Goal: Information Seeking & Learning: Learn about a topic

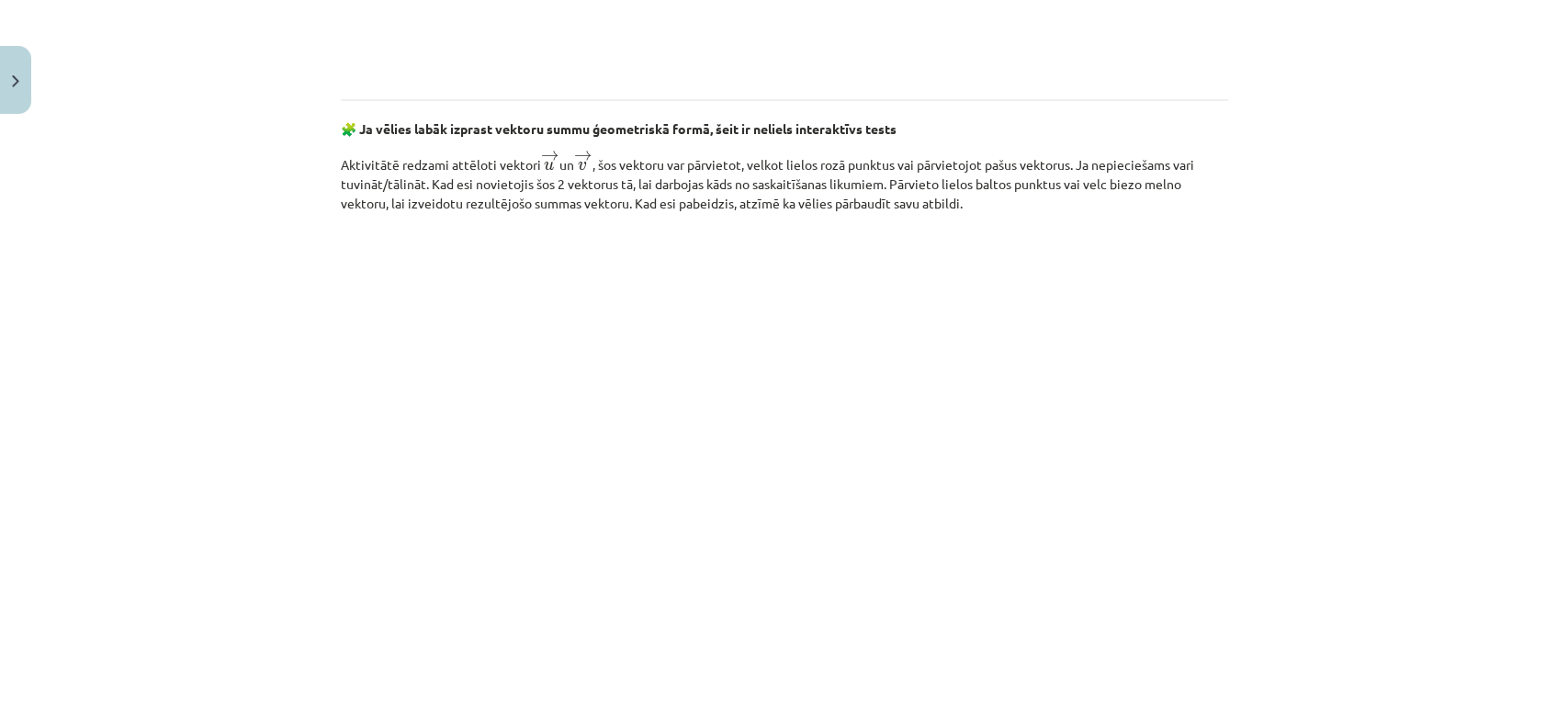
scroll to position [2777, 0]
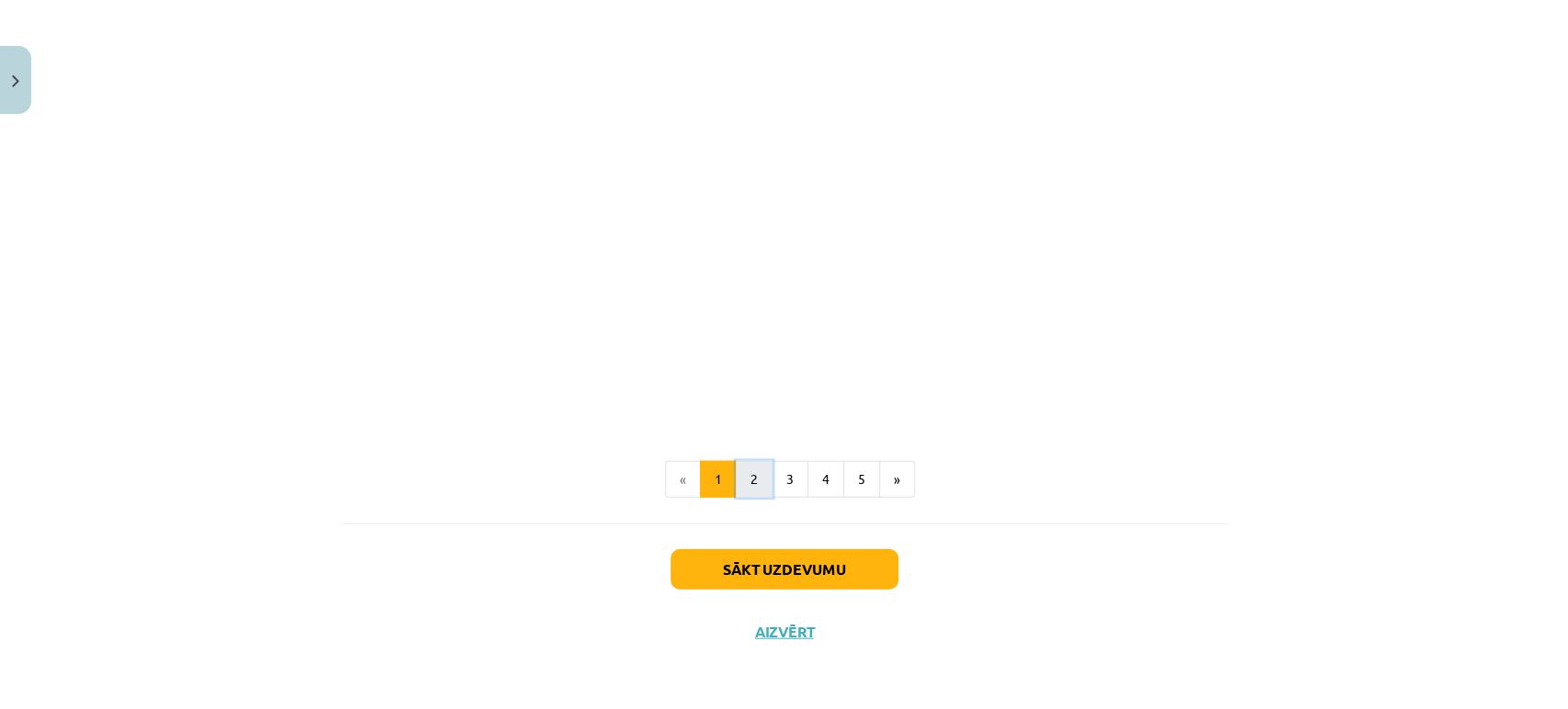
click at [737, 482] on button "2" at bounding box center [755, 479] width 37 height 37
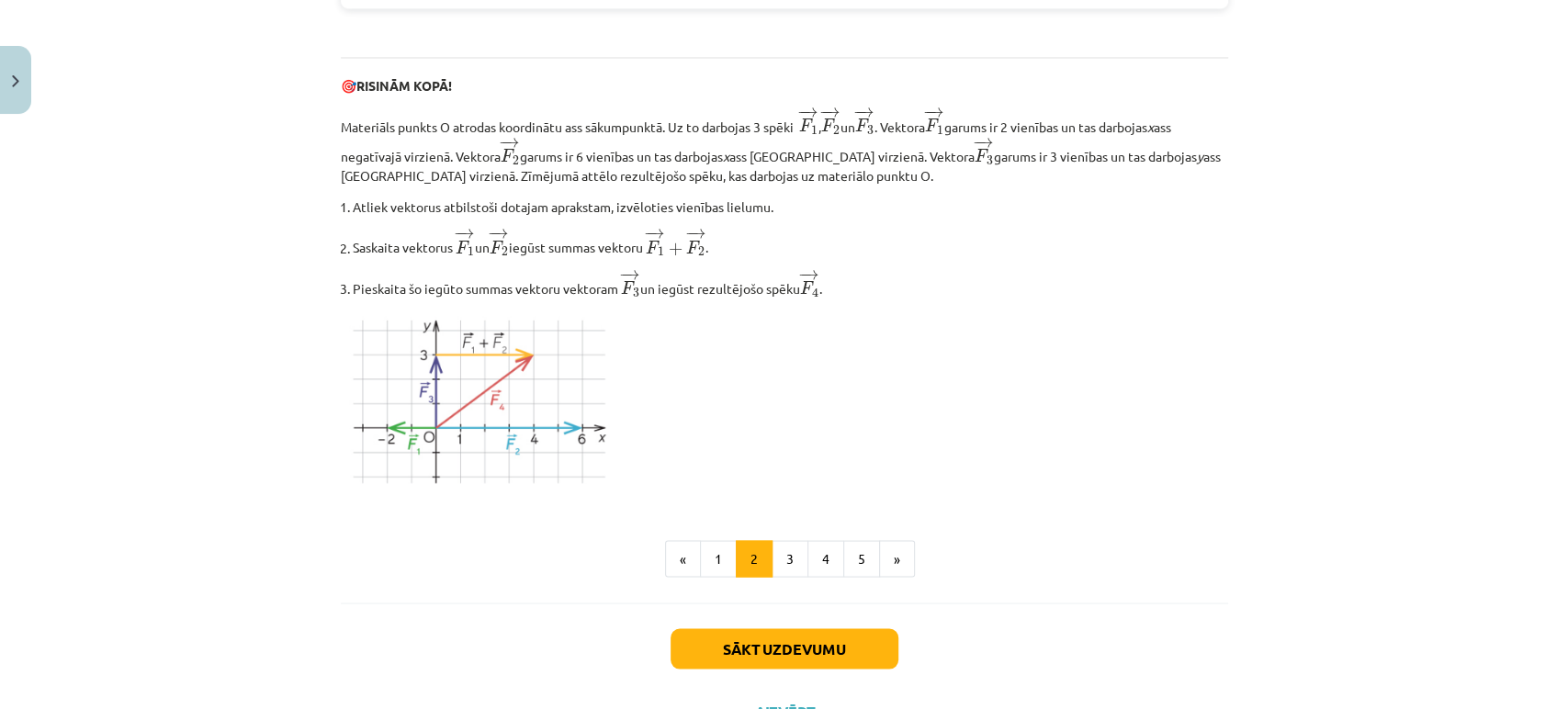
scroll to position [2166, 0]
click at [781, 574] on button "3" at bounding box center [790, 559] width 37 height 37
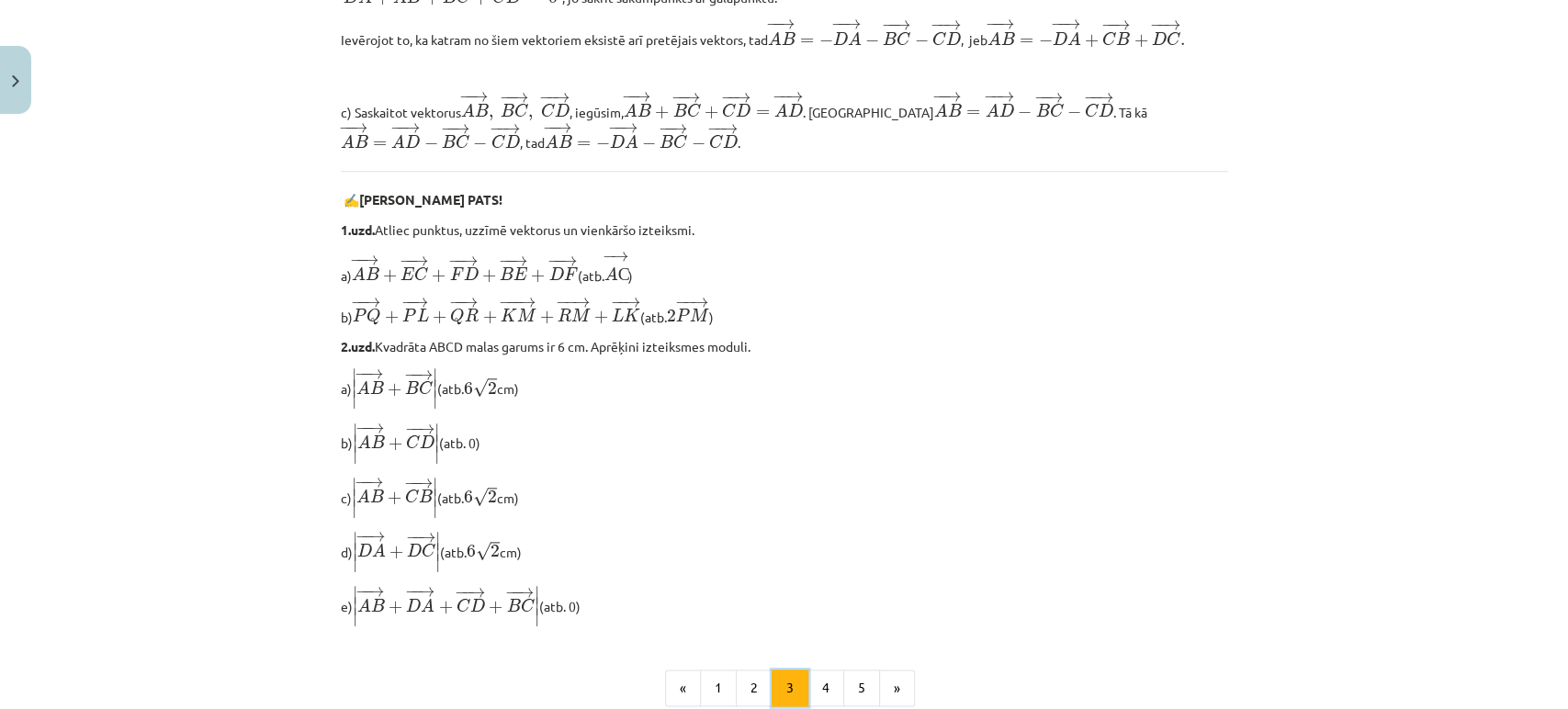
scroll to position [1537, 0]
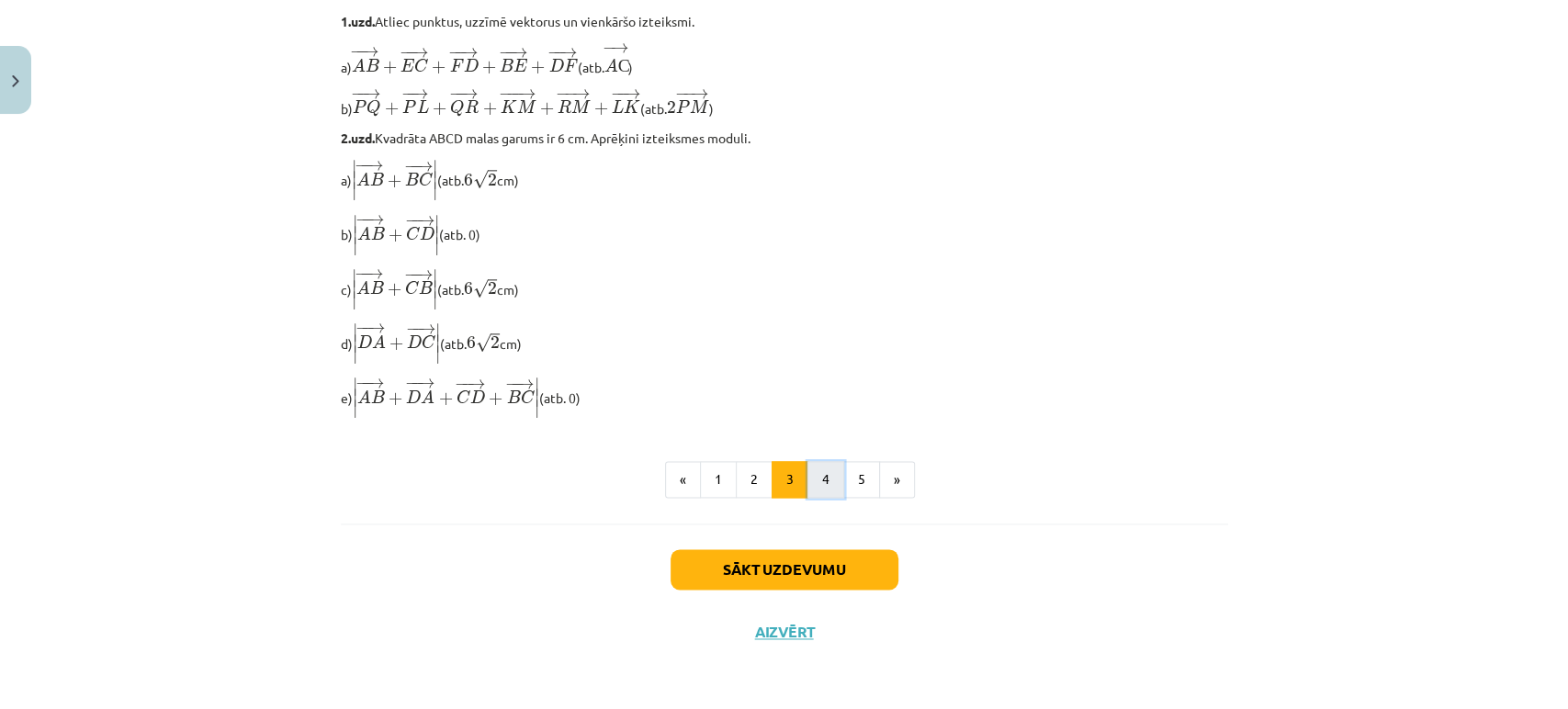
click at [815, 484] on button "4" at bounding box center [825, 479] width 37 height 37
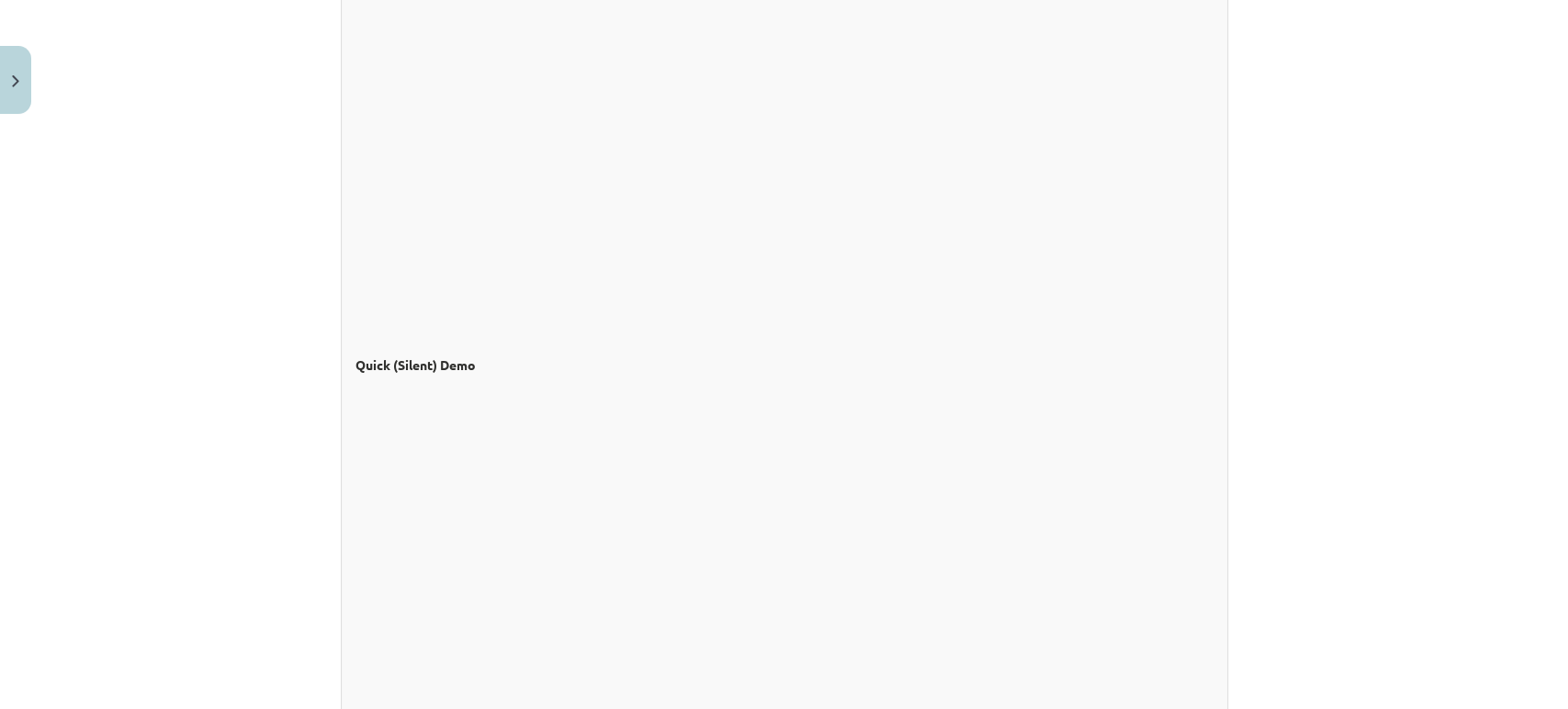
scroll to position [1651, 0]
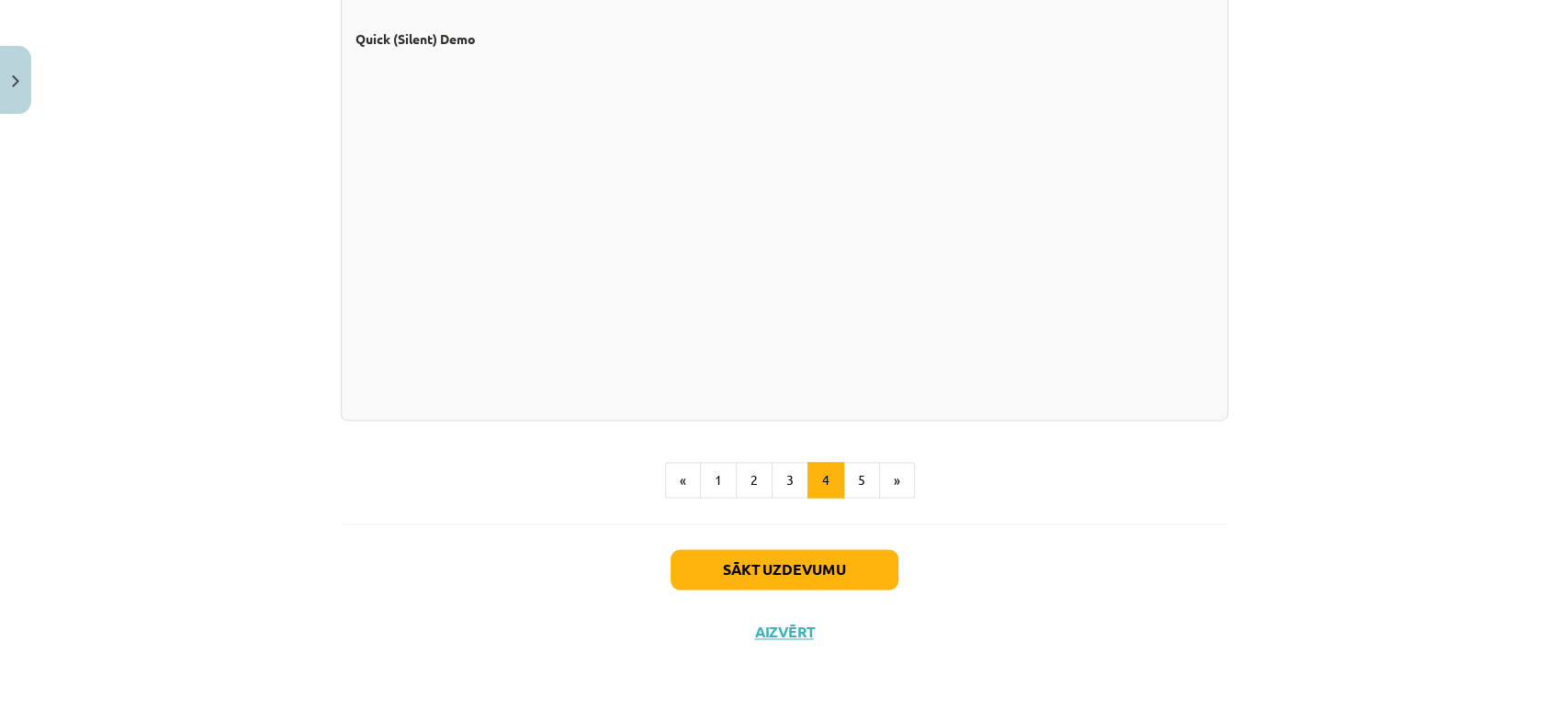
drag, startPoint x: 772, startPoint y: 624, endPoint x: 729, endPoint y: 626, distance: 43.0
drag, startPoint x: 729, startPoint y: 626, endPoint x: 750, endPoint y: 630, distance: 21.4
click at [750, 630] on button "Aizvērt" at bounding box center [785, 632] width 70 height 18
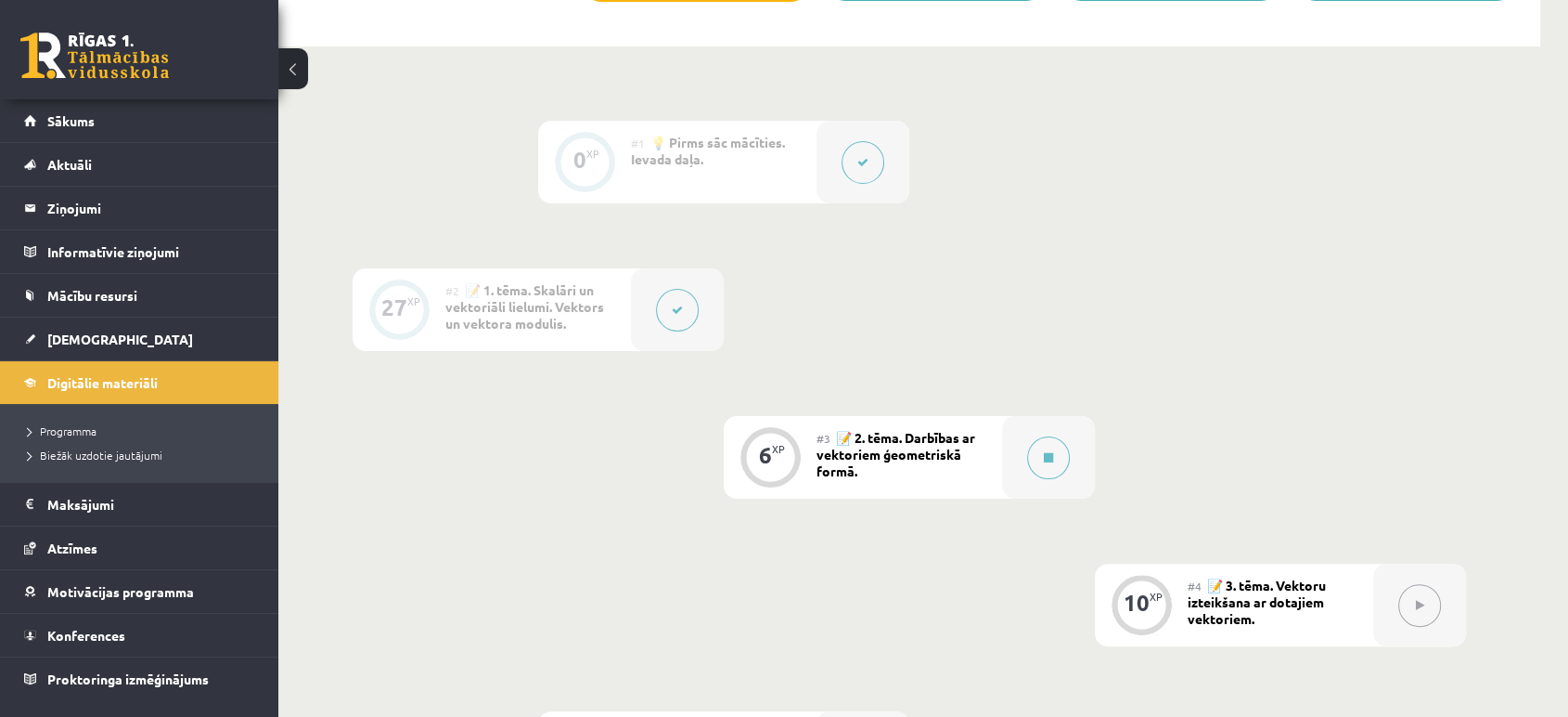
scroll to position [0, 0]
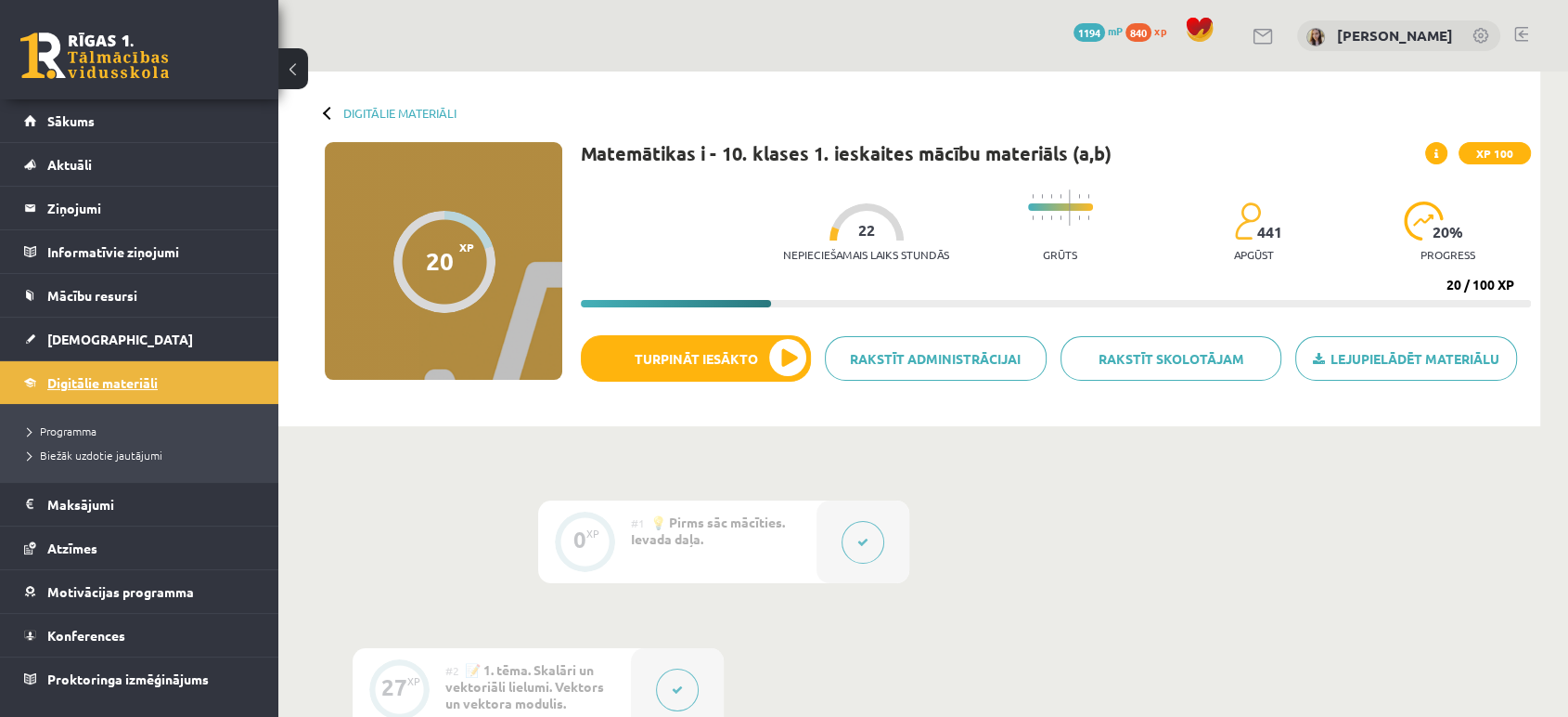
click at [101, 378] on span "Digitālie materiāli" at bounding box center [102, 382] width 111 height 17
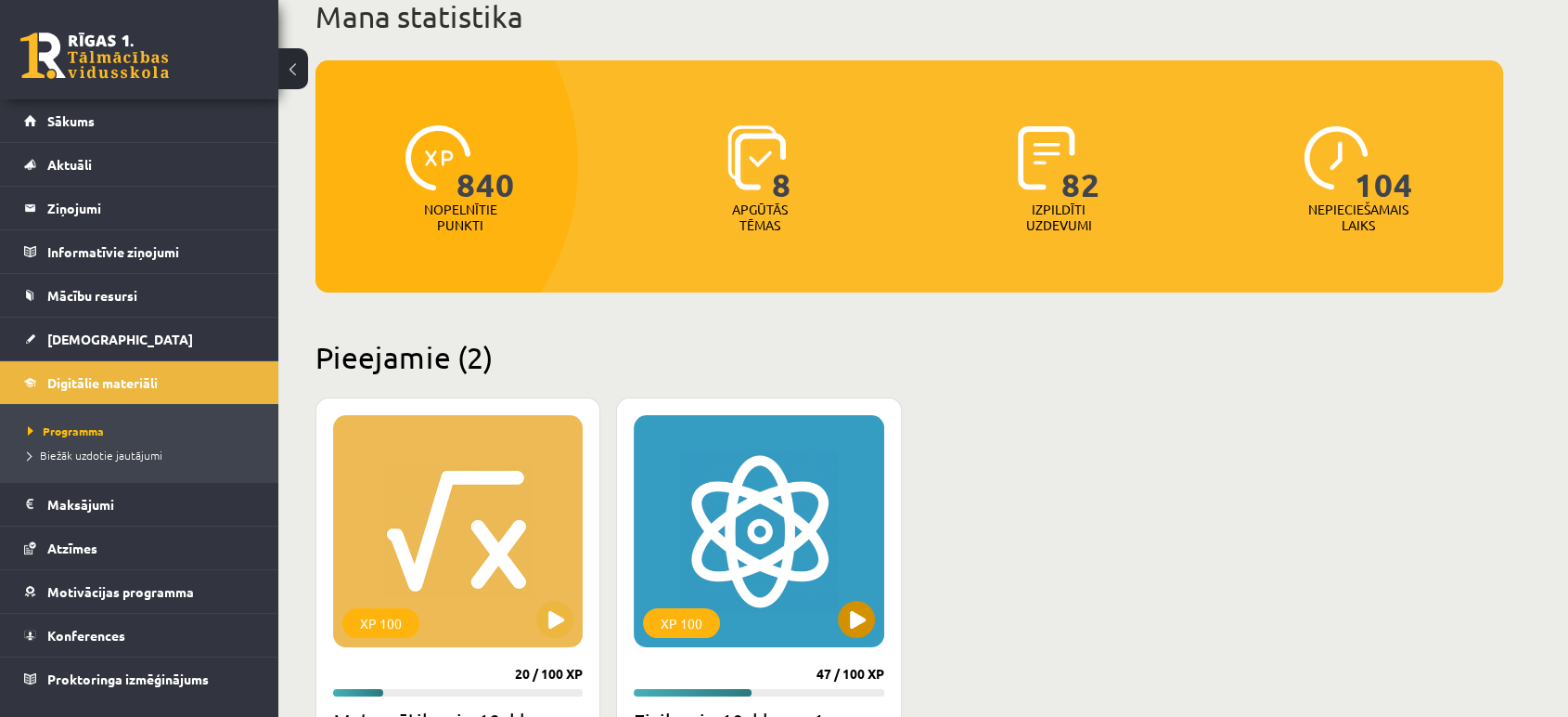
scroll to position [144, 0]
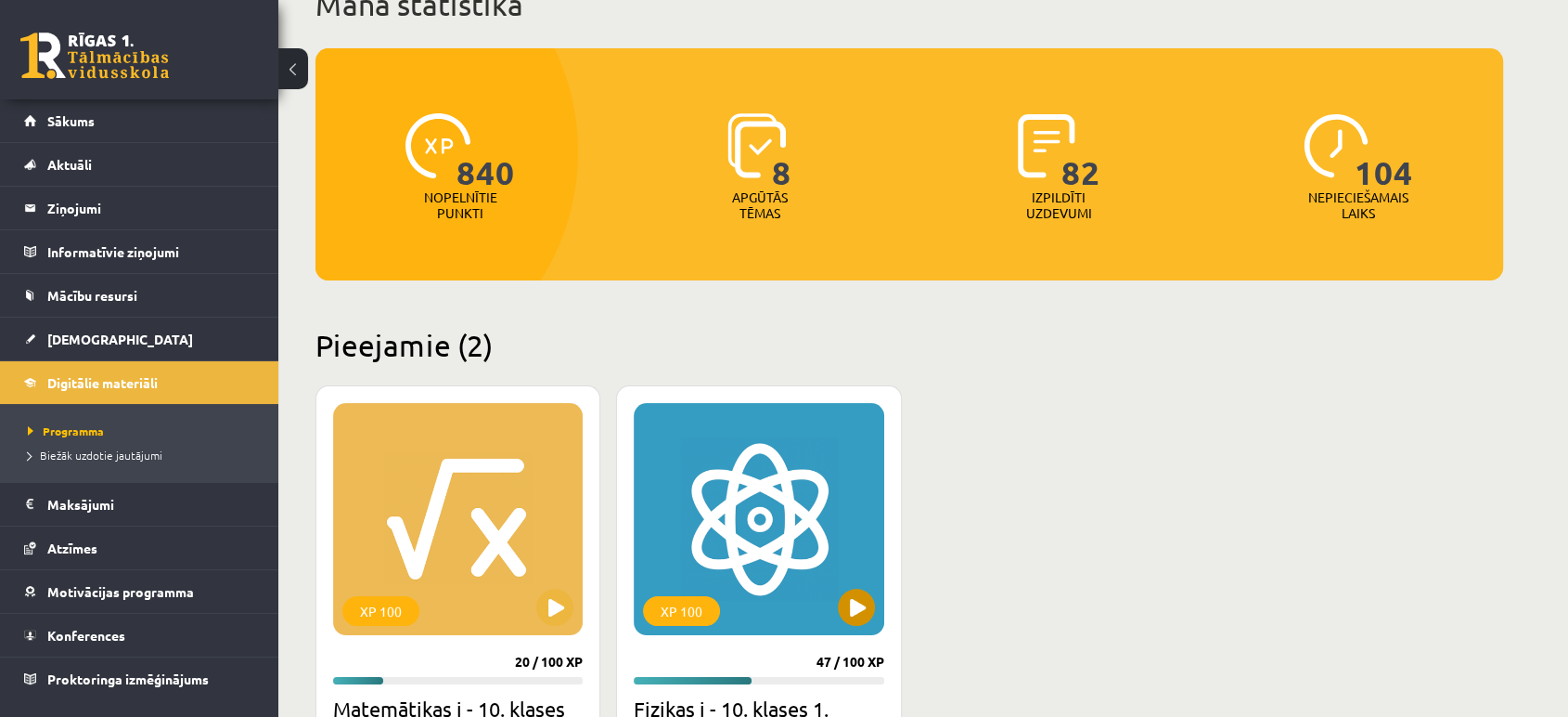
click at [684, 486] on div "XP 100" at bounding box center [758, 519] width 250 height 232
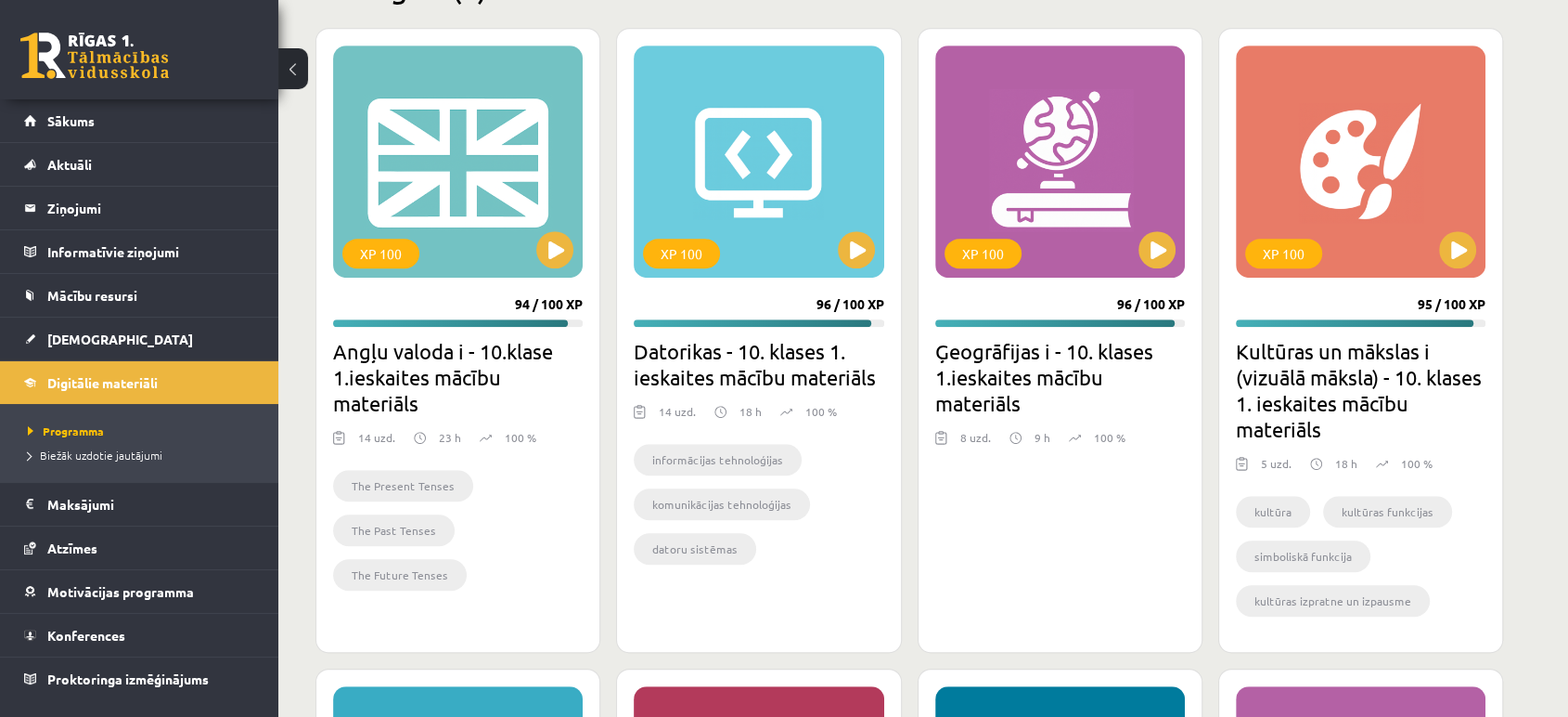
scroll to position [1074, 0]
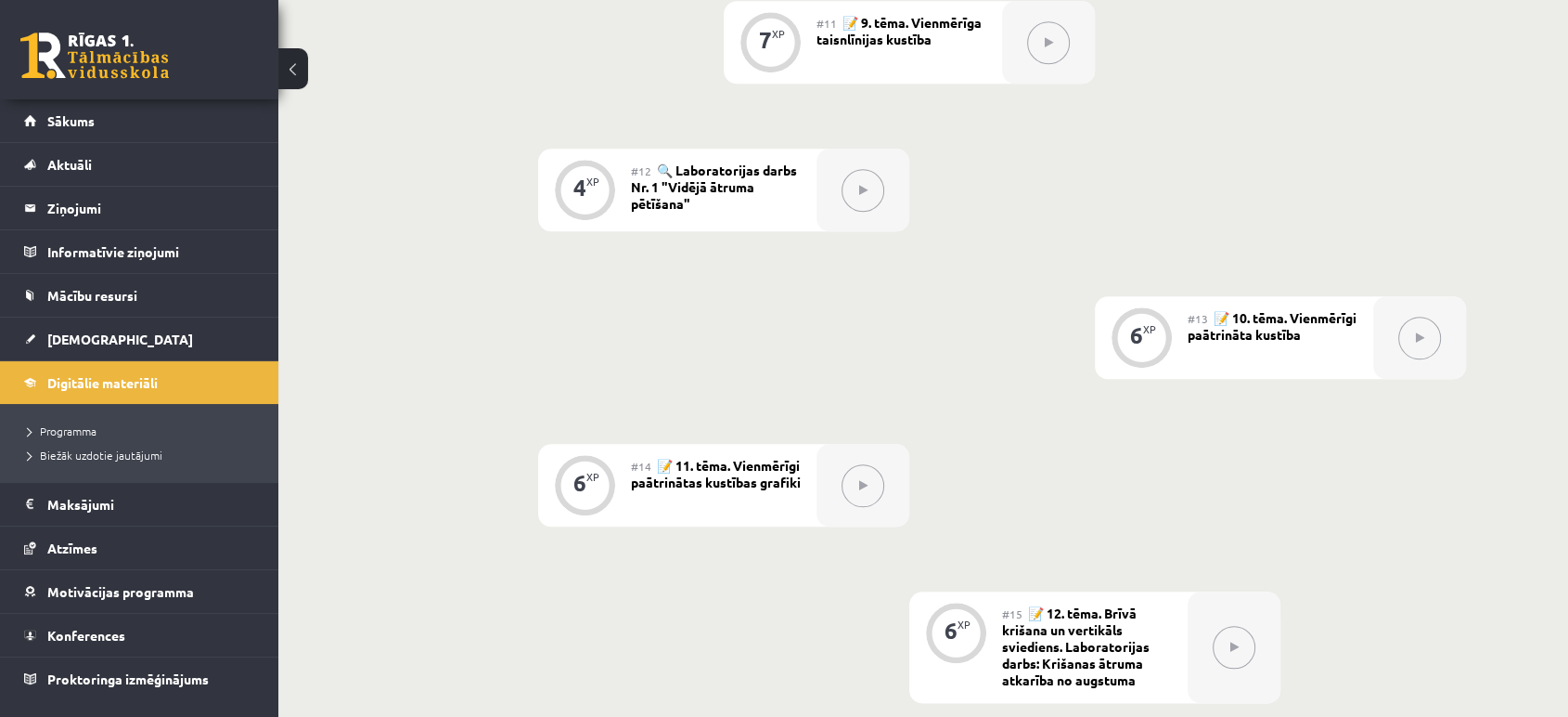
scroll to position [1978, 0]
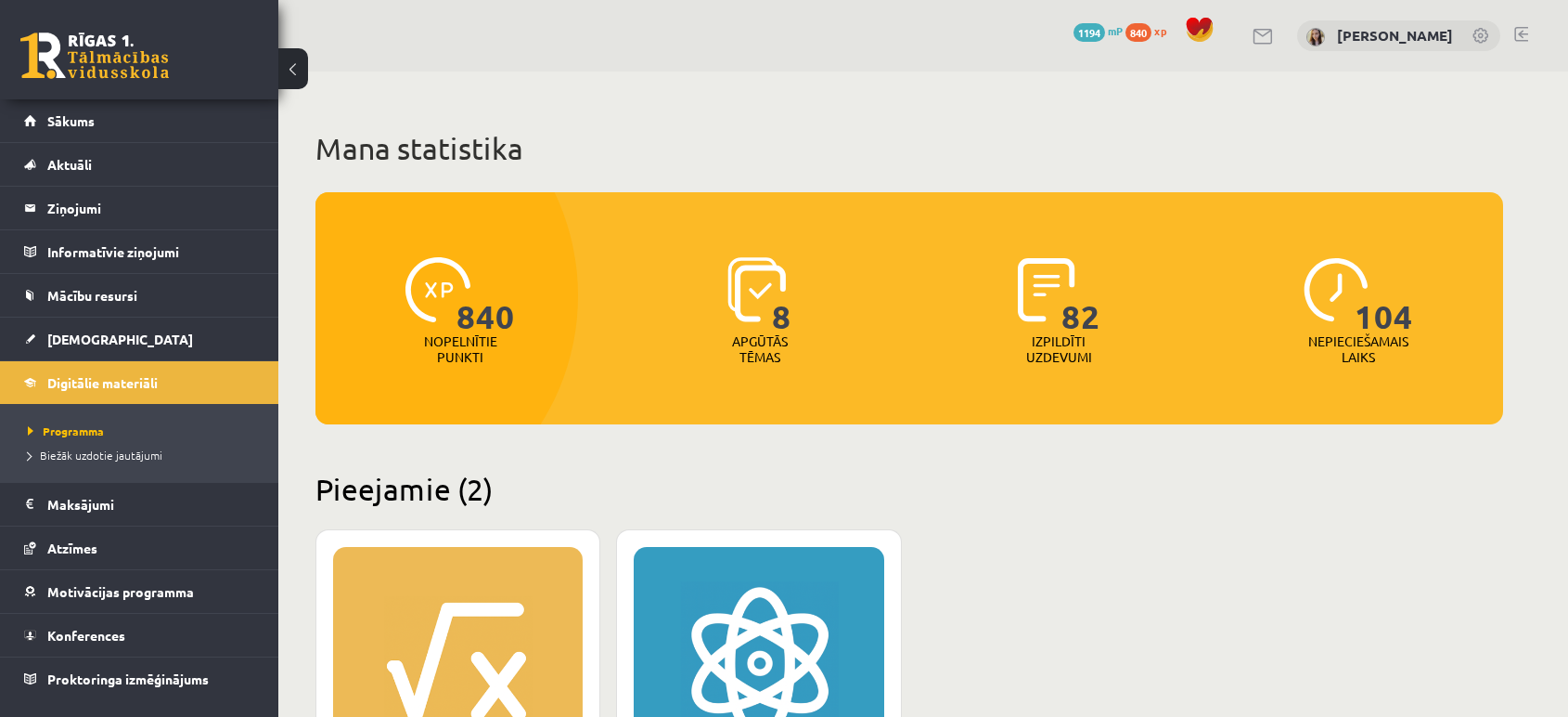
scroll to position [1073, 0]
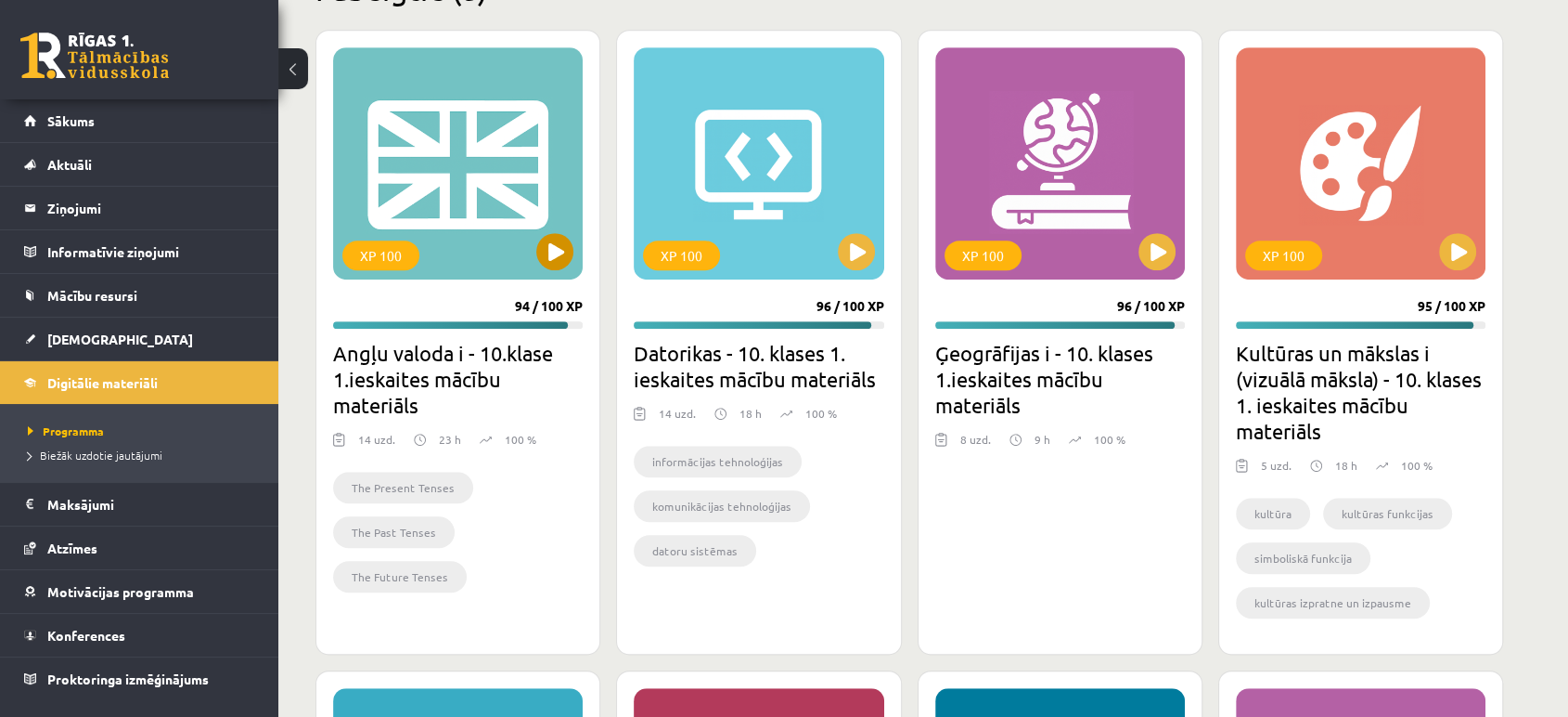
click at [532, 221] on div "XP 100" at bounding box center [457, 164] width 250 height 232
click at [534, 232] on div "XP 100" at bounding box center [457, 164] width 250 height 232
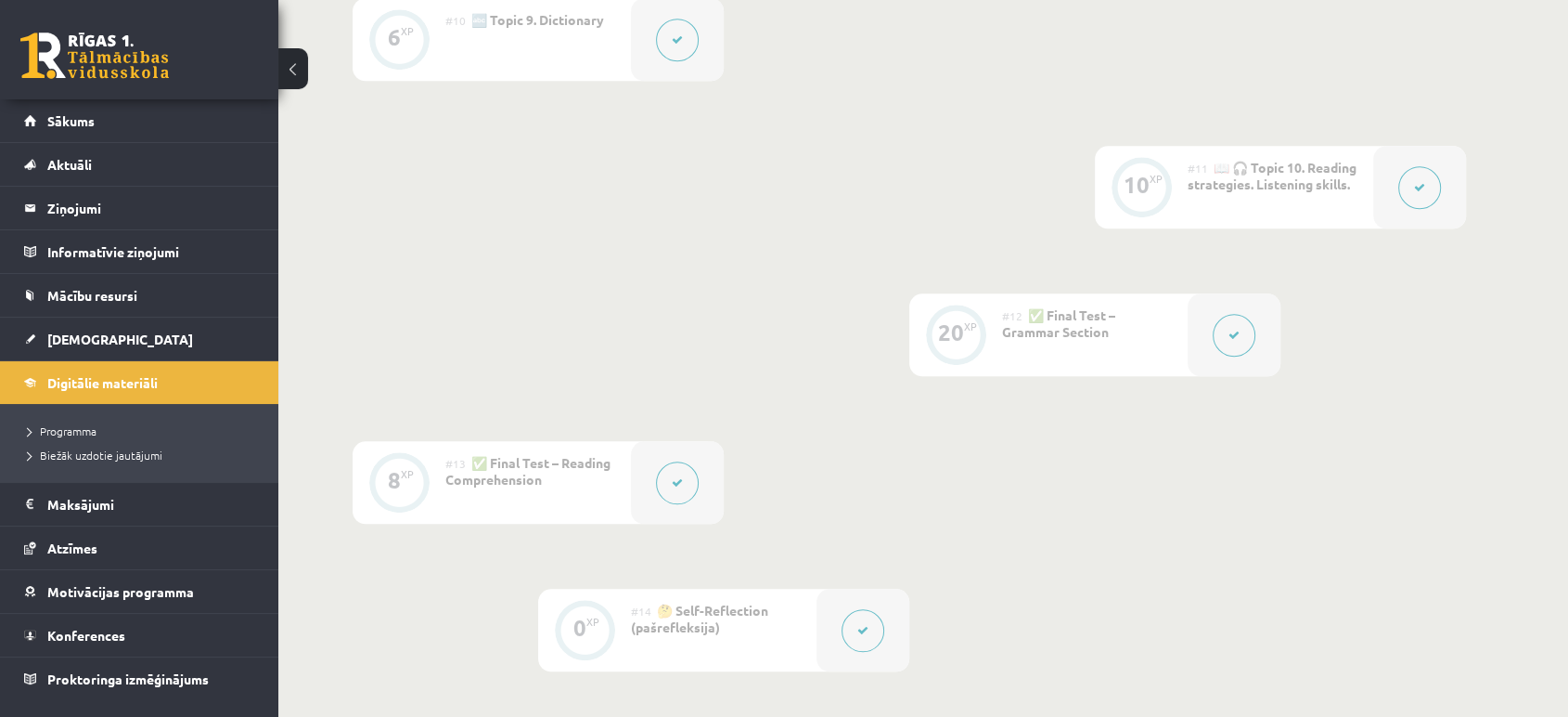
scroll to position [1854, 0]
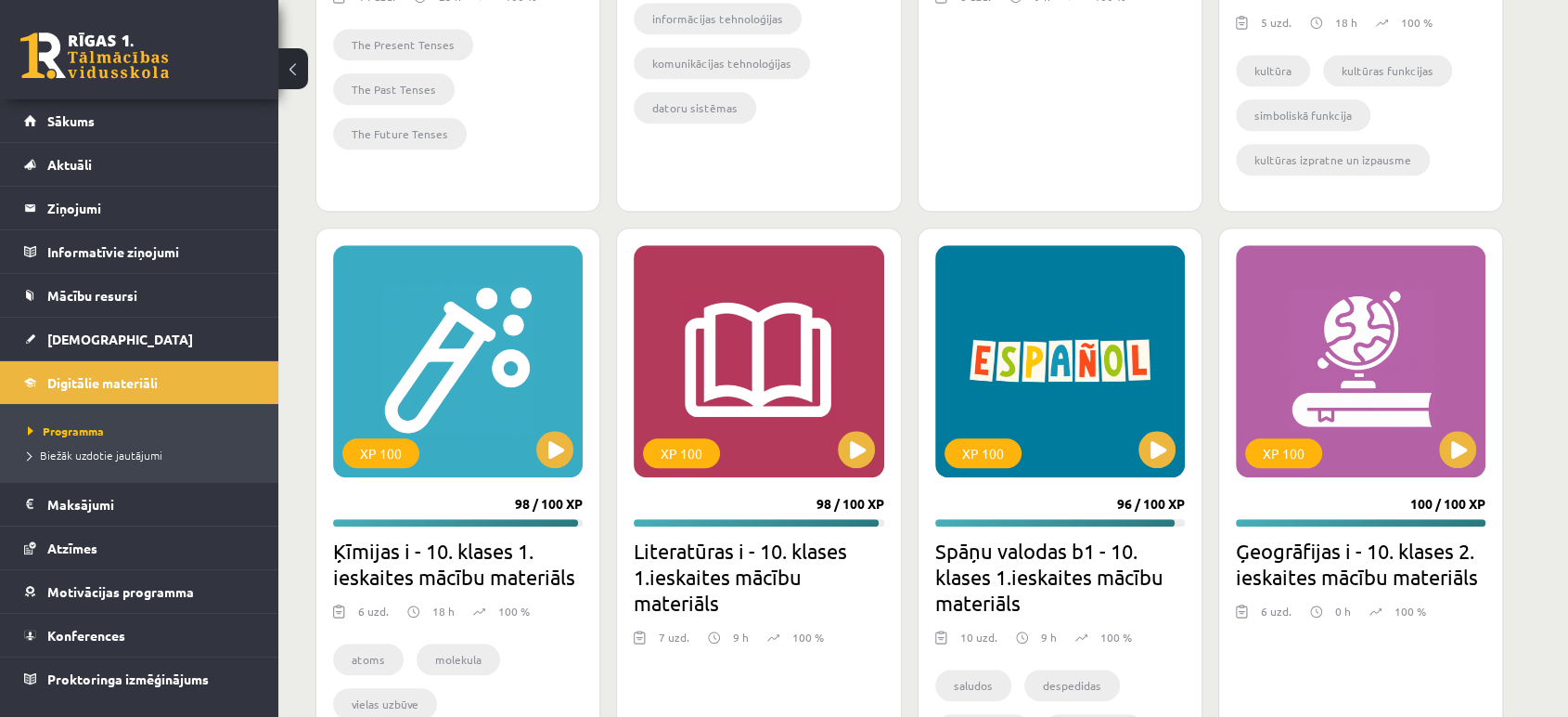
scroll to position [1522, 0]
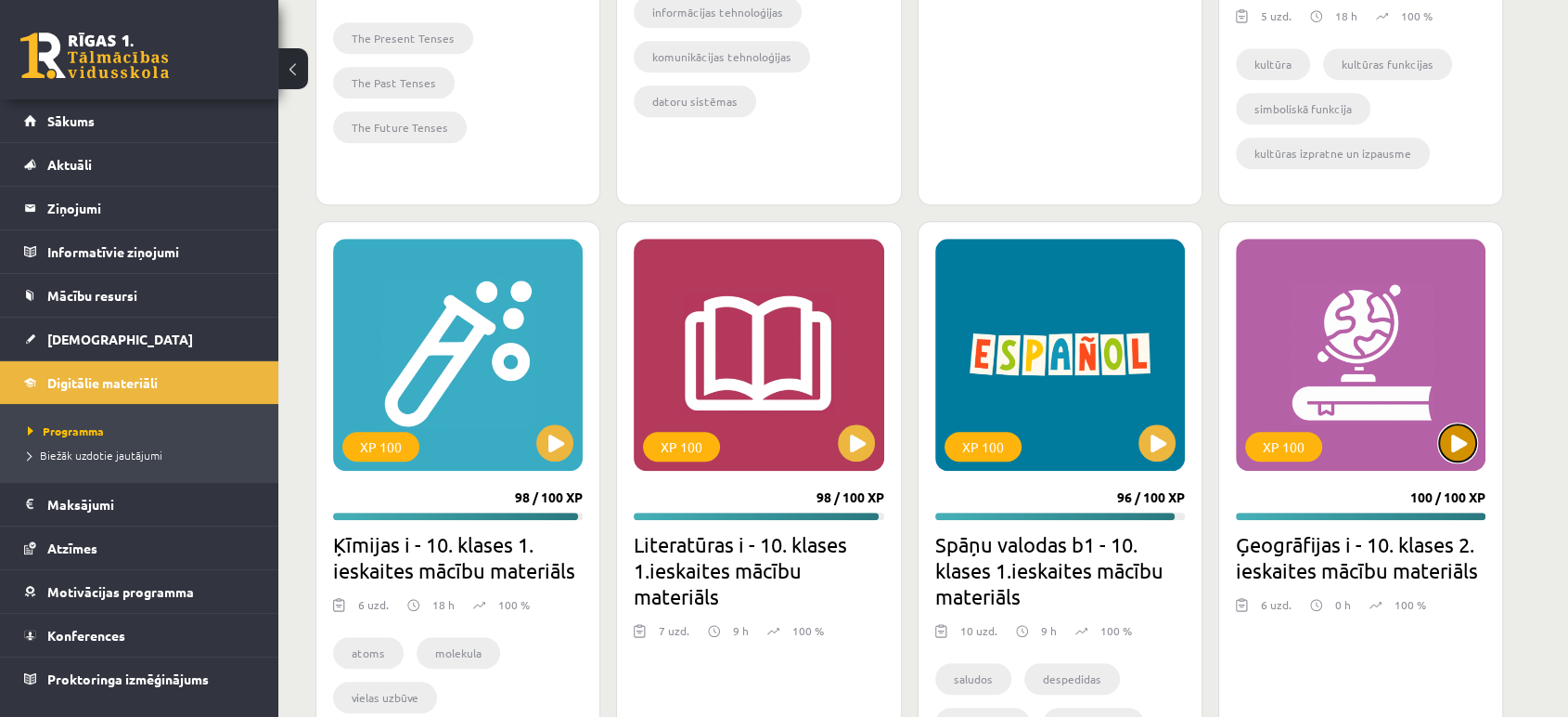
click at [1447, 435] on button at bounding box center [1457, 443] width 37 height 37
drag, startPoint x: 1328, startPoint y: 366, endPoint x: 1403, endPoint y: 379, distance: 76.1
click at [1403, 379] on div "XP 100" at bounding box center [1361, 355] width 250 height 232
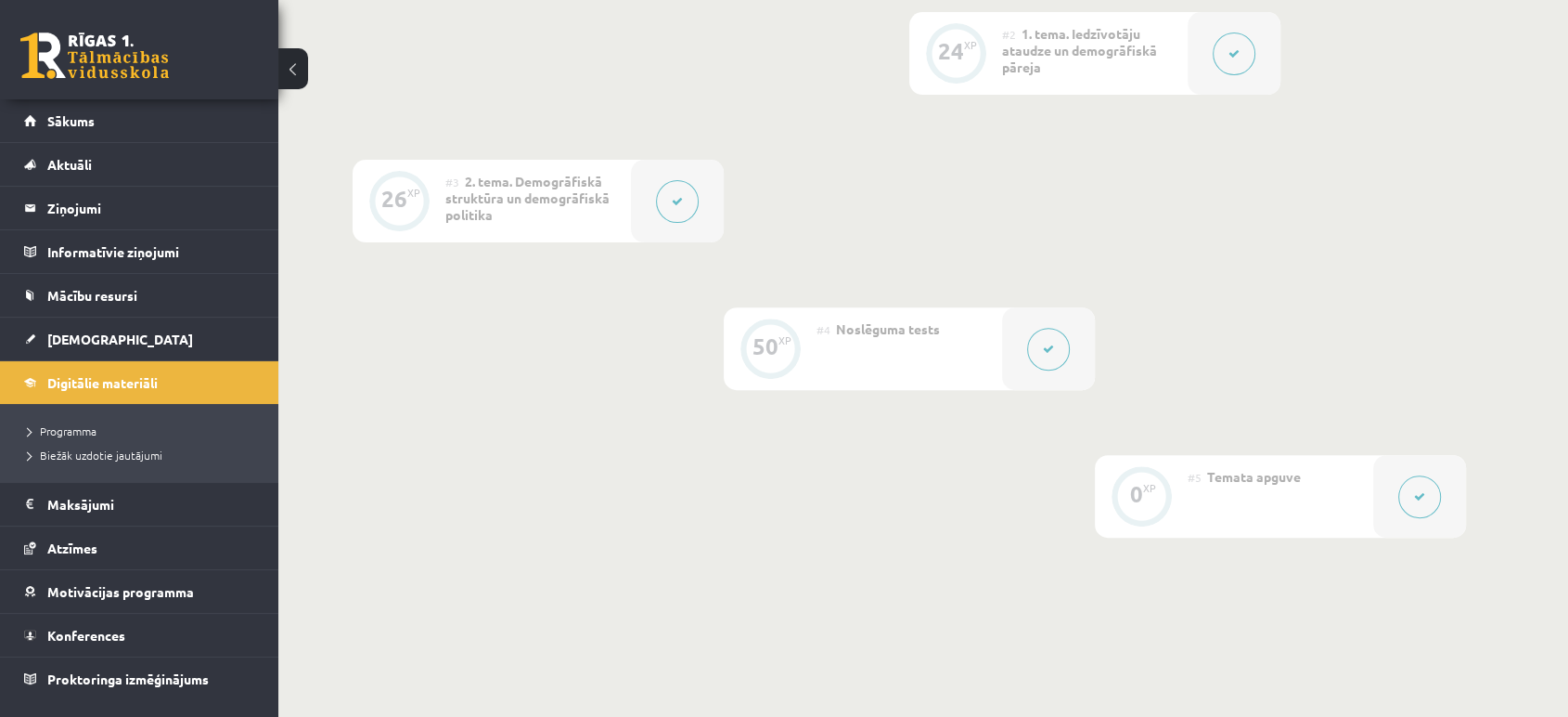
scroll to position [173, 0]
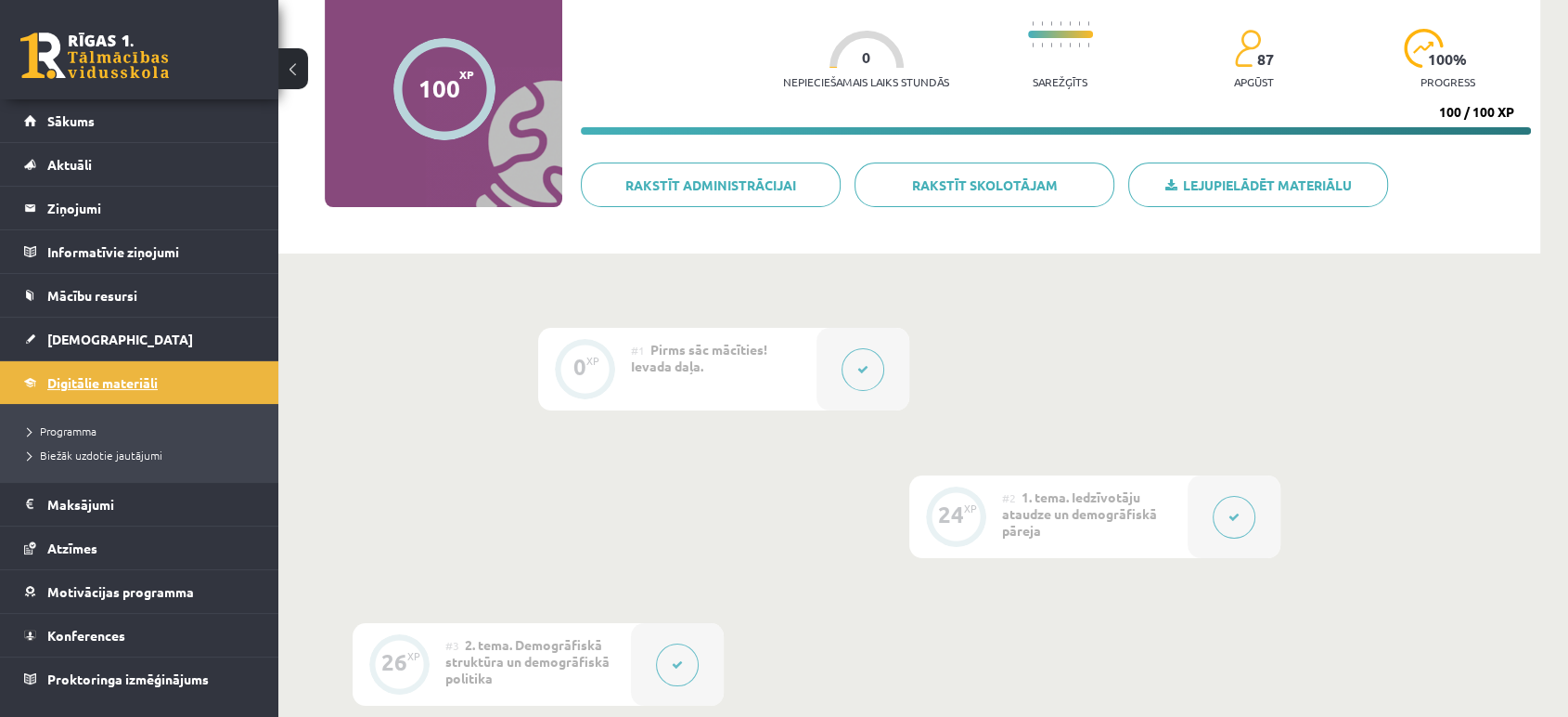
click at [98, 371] on link "Digitālie materiāli" at bounding box center [139, 382] width 231 height 43
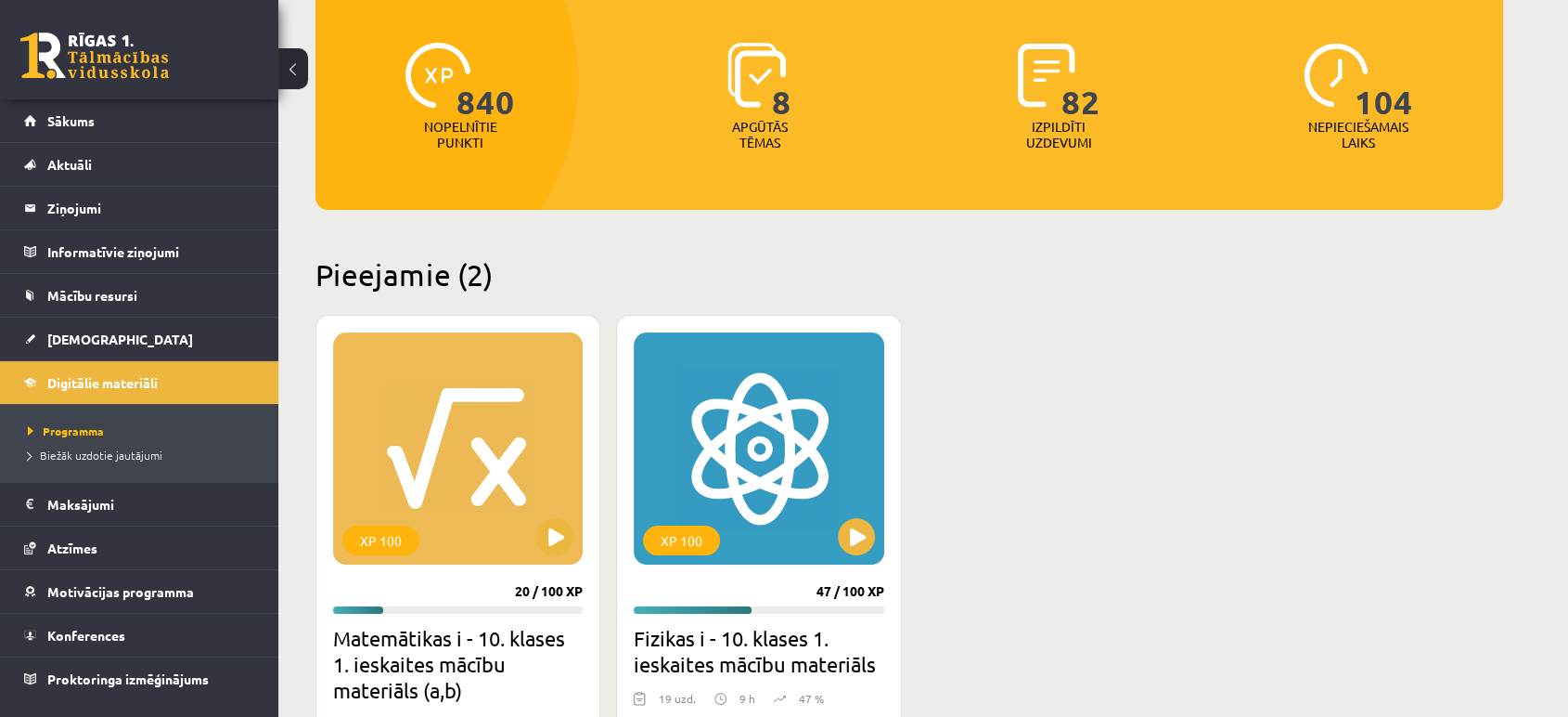
scroll to position [233, 0]
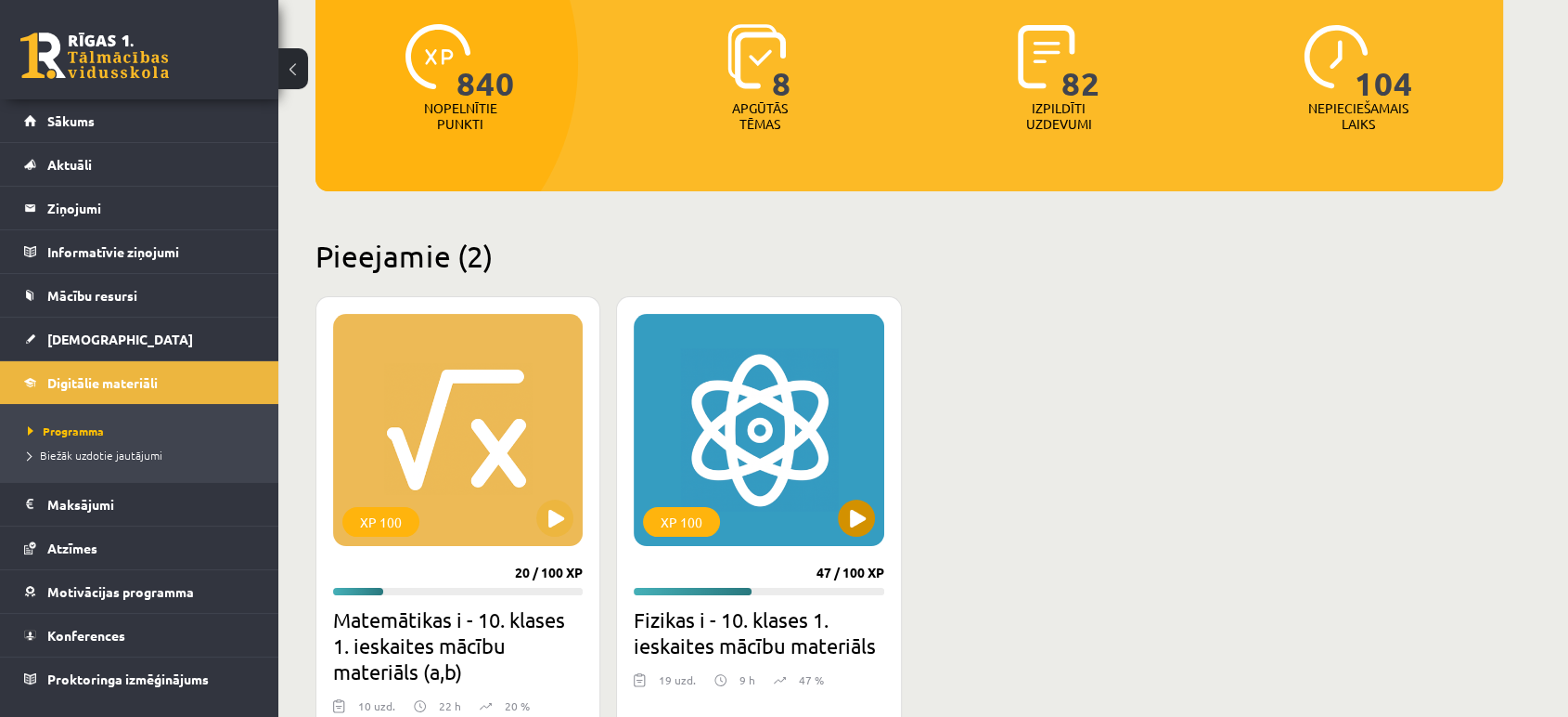
click at [747, 479] on div "XP 100" at bounding box center [758, 430] width 250 height 232
click at [792, 449] on div "XP 100" at bounding box center [758, 430] width 250 height 232
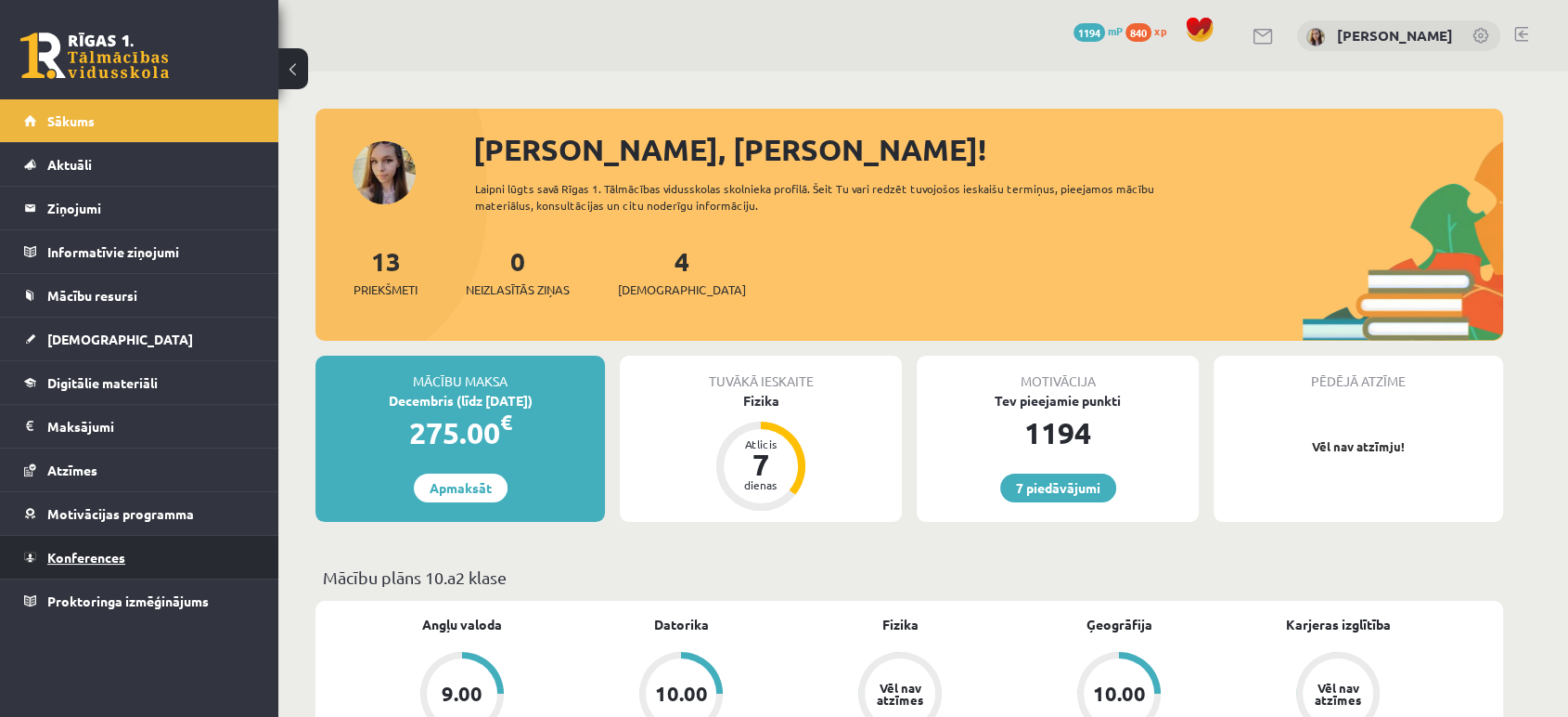
click at [67, 555] on span "Konferences" at bounding box center [86, 557] width 78 height 17
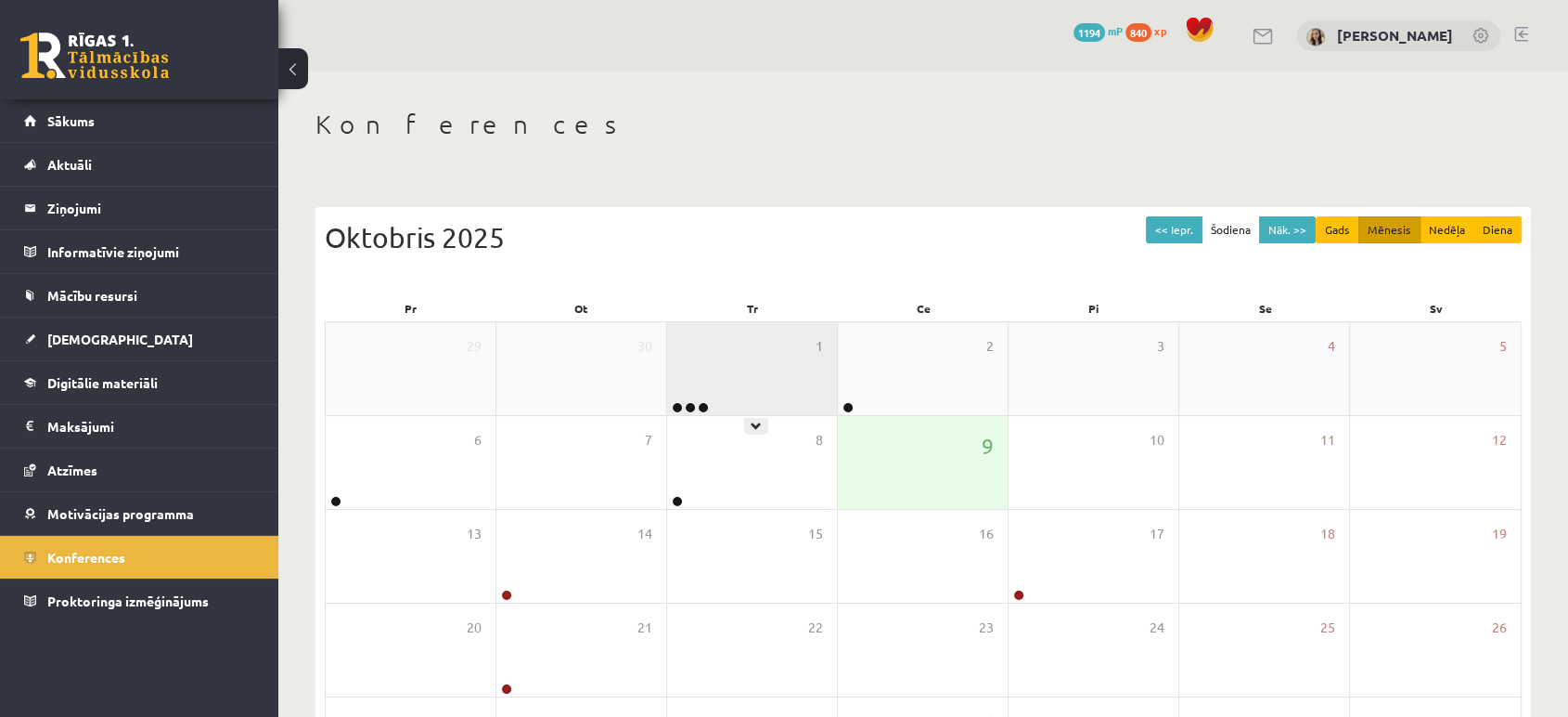
click at [797, 378] on div "1" at bounding box center [752, 368] width 170 height 93
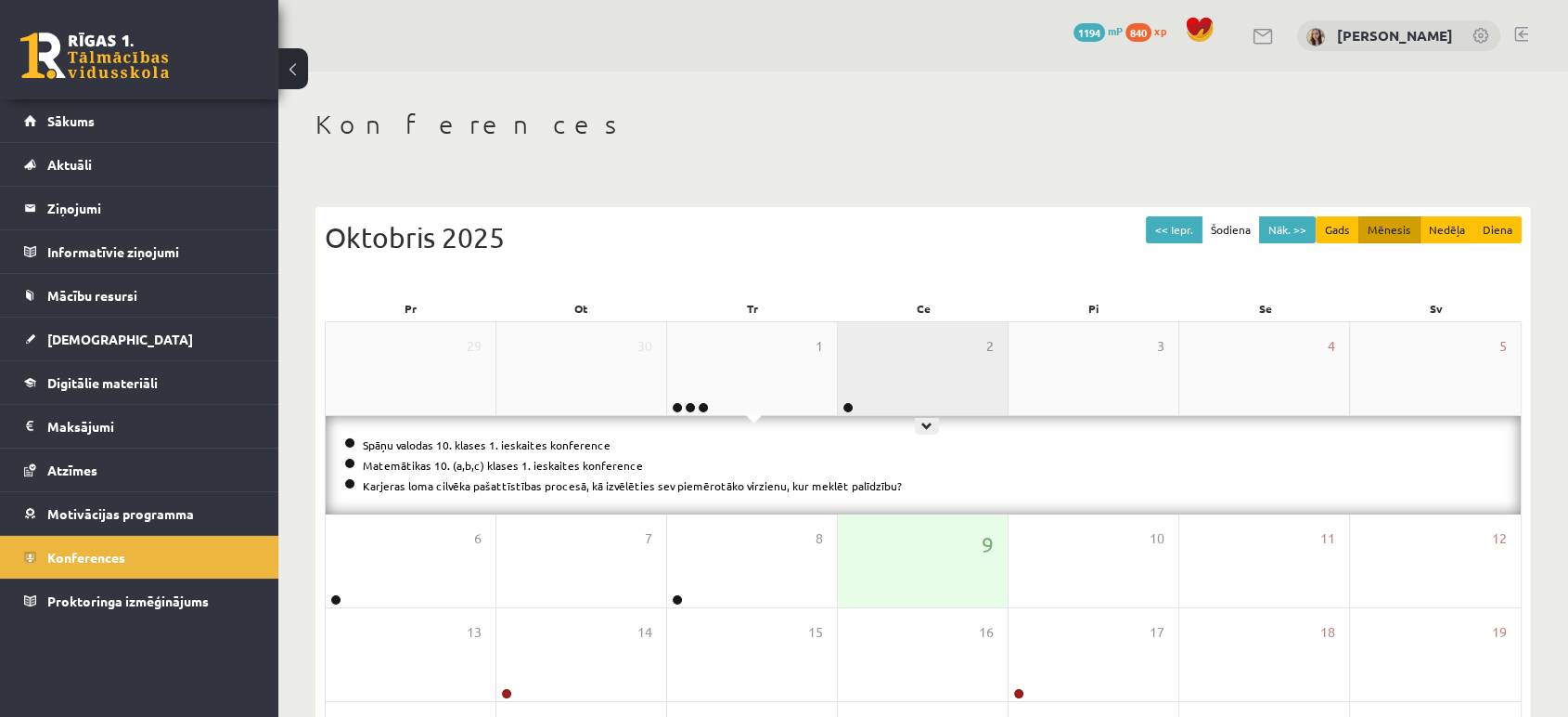
click at [929, 370] on div "2" at bounding box center [922, 368] width 170 height 93
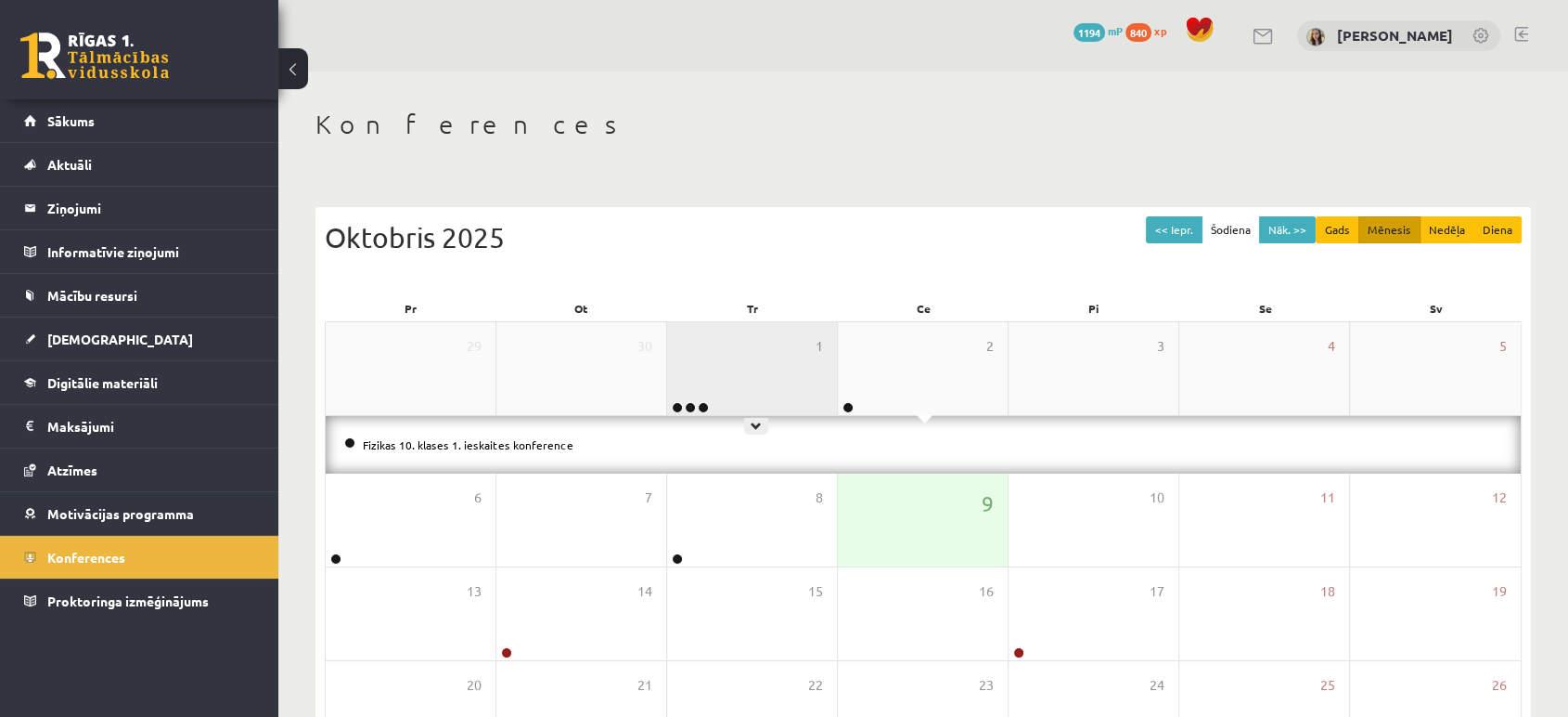
click at [772, 396] on div "1" at bounding box center [752, 368] width 170 height 93
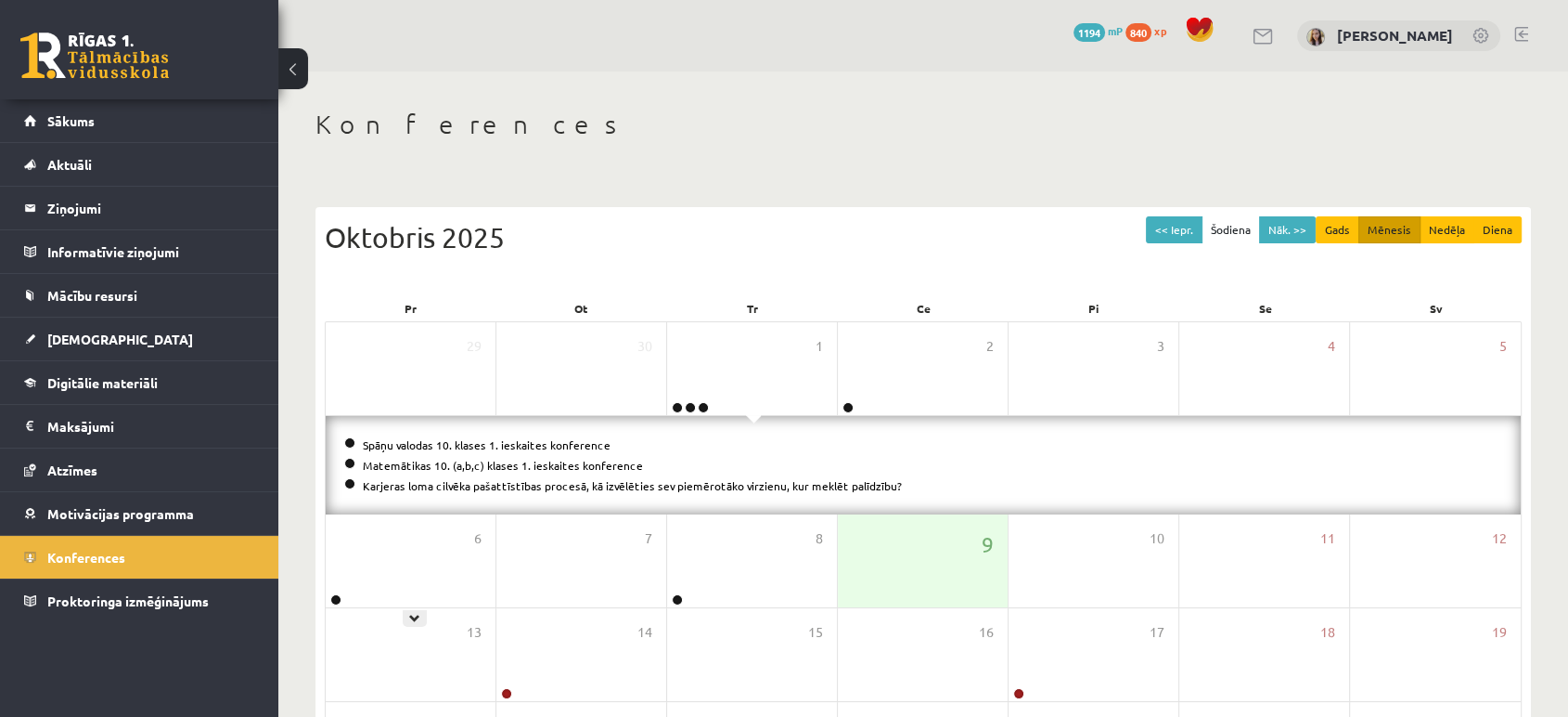
drag, startPoint x: 438, startPoint y: 533, endPoint x: 1097, endPoint y: 139, distance: 767.8
click at [1097, 139] on div "Konferences" at bounding box center [923, 127] width 1216 height 37
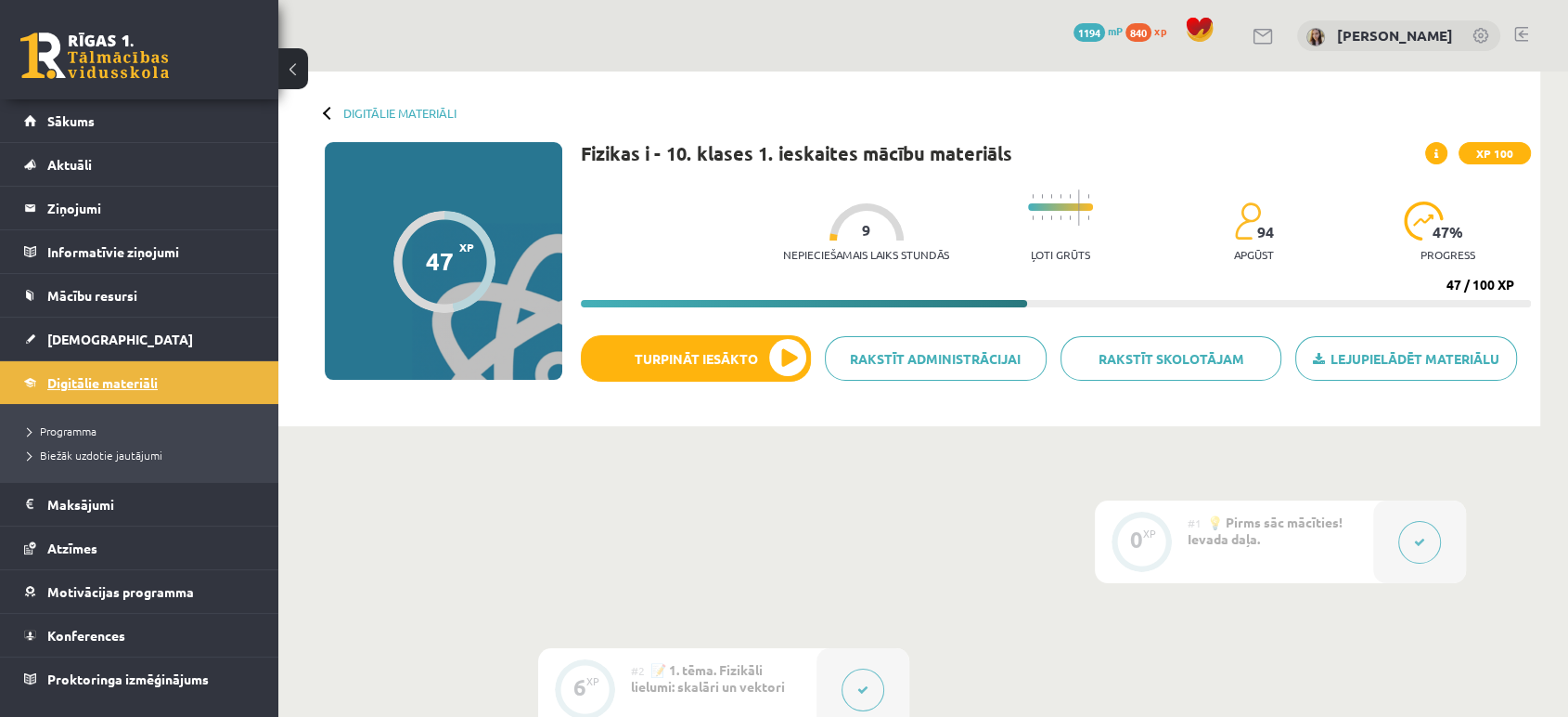
click at [134, 369] on link "Digitālie materiāli" at bounding box center [139, 382] width 231 height 43
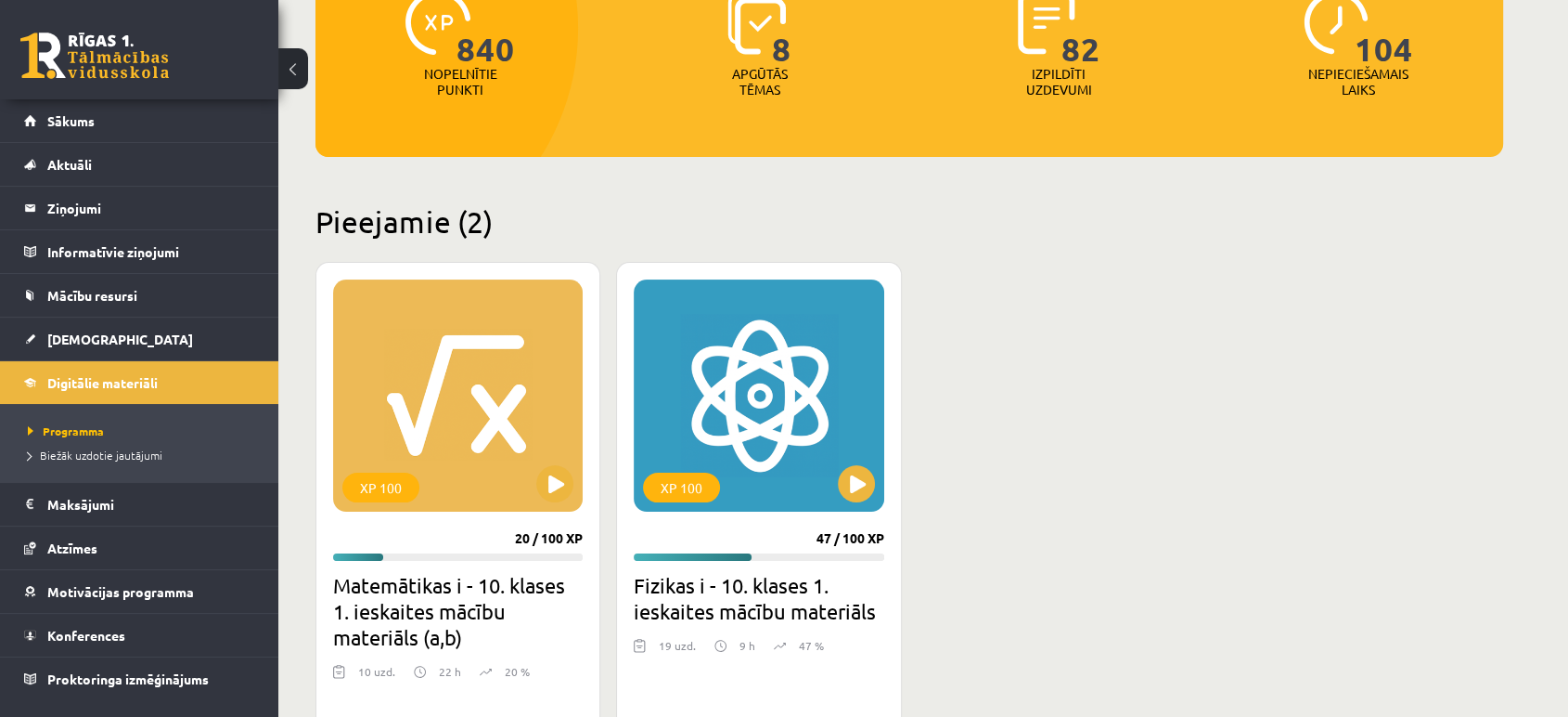
scroll to position [270, 0]
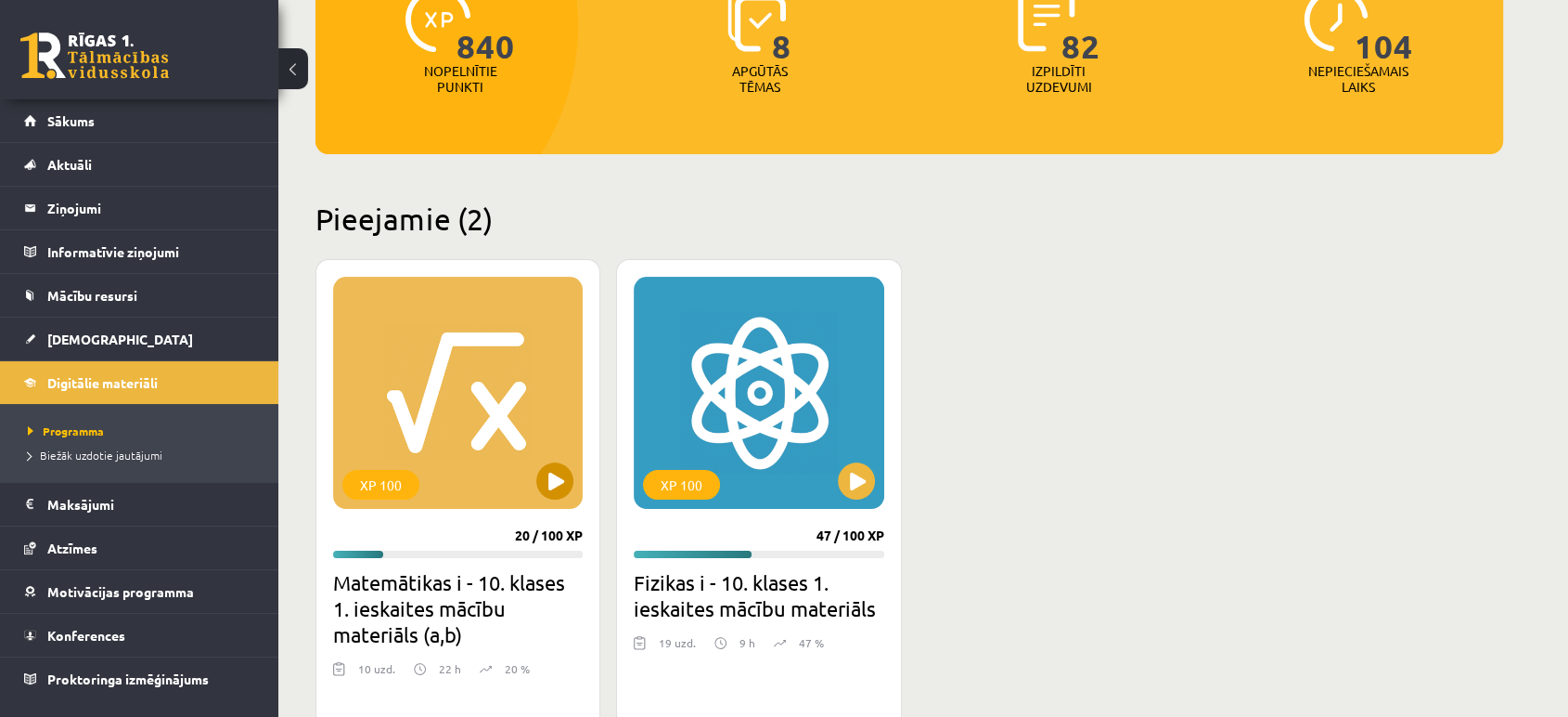
click at [472, 400] on div "XP 100" at bounding box center [457, 392] width 250 height 232
click at [491, 442] on div "XP 100" at bounding box center [457, 392] width 250 height 232
click at [491, 435] on div "XP 100" at bounding box center [457, 392] width 250 height 232
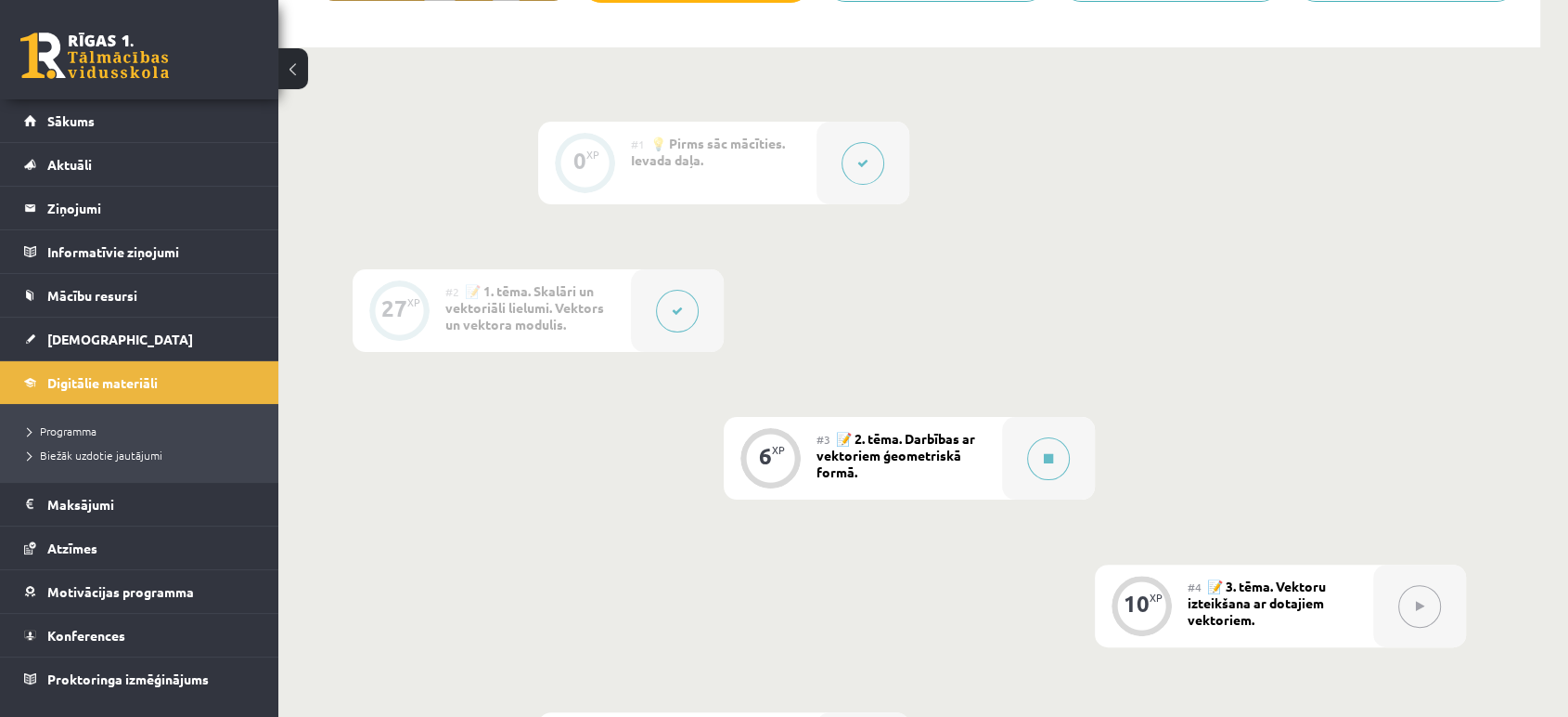
scroll to position [186, 0]
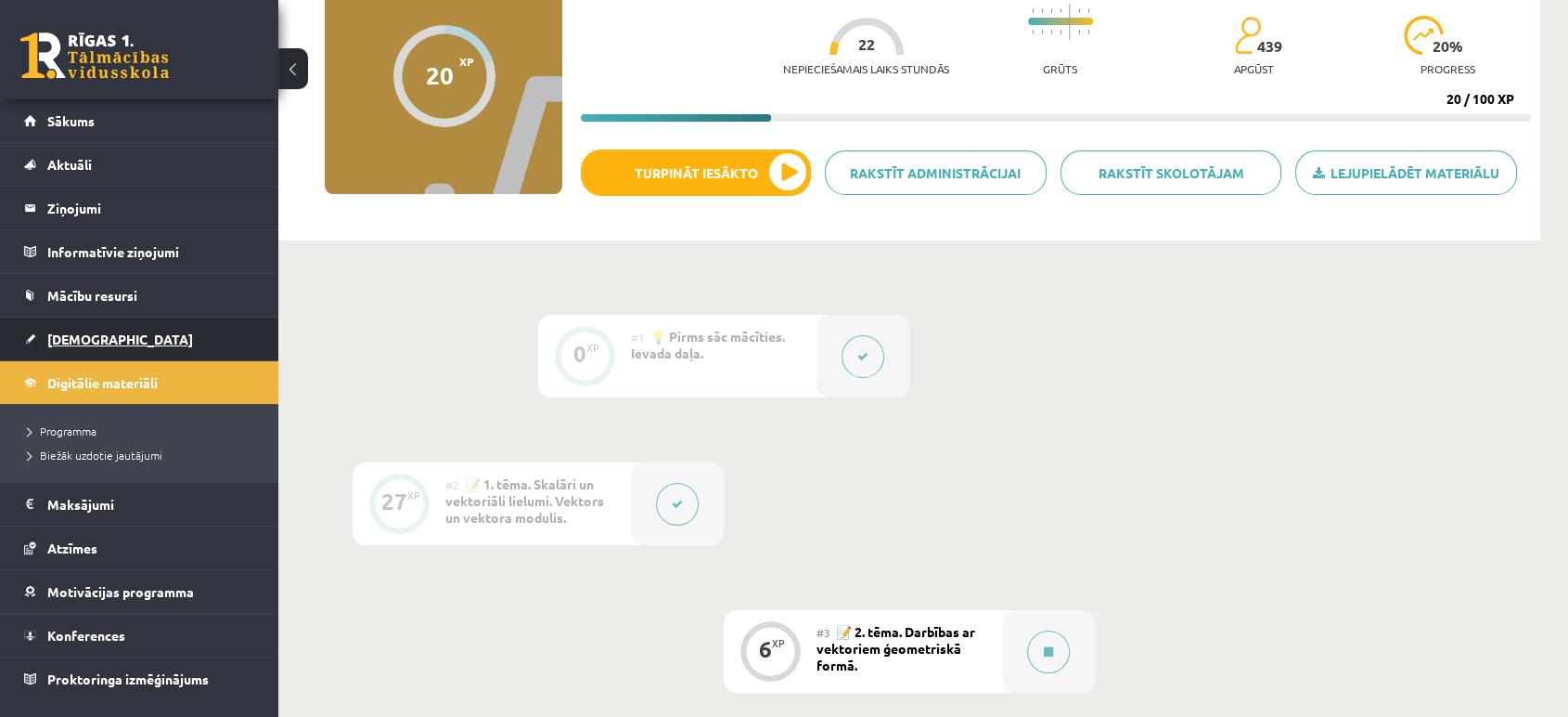
click at [89, 325] on link "[DEMOGRAPHIC_DATA]" at bounding box center [139, 339] width 231 height 43
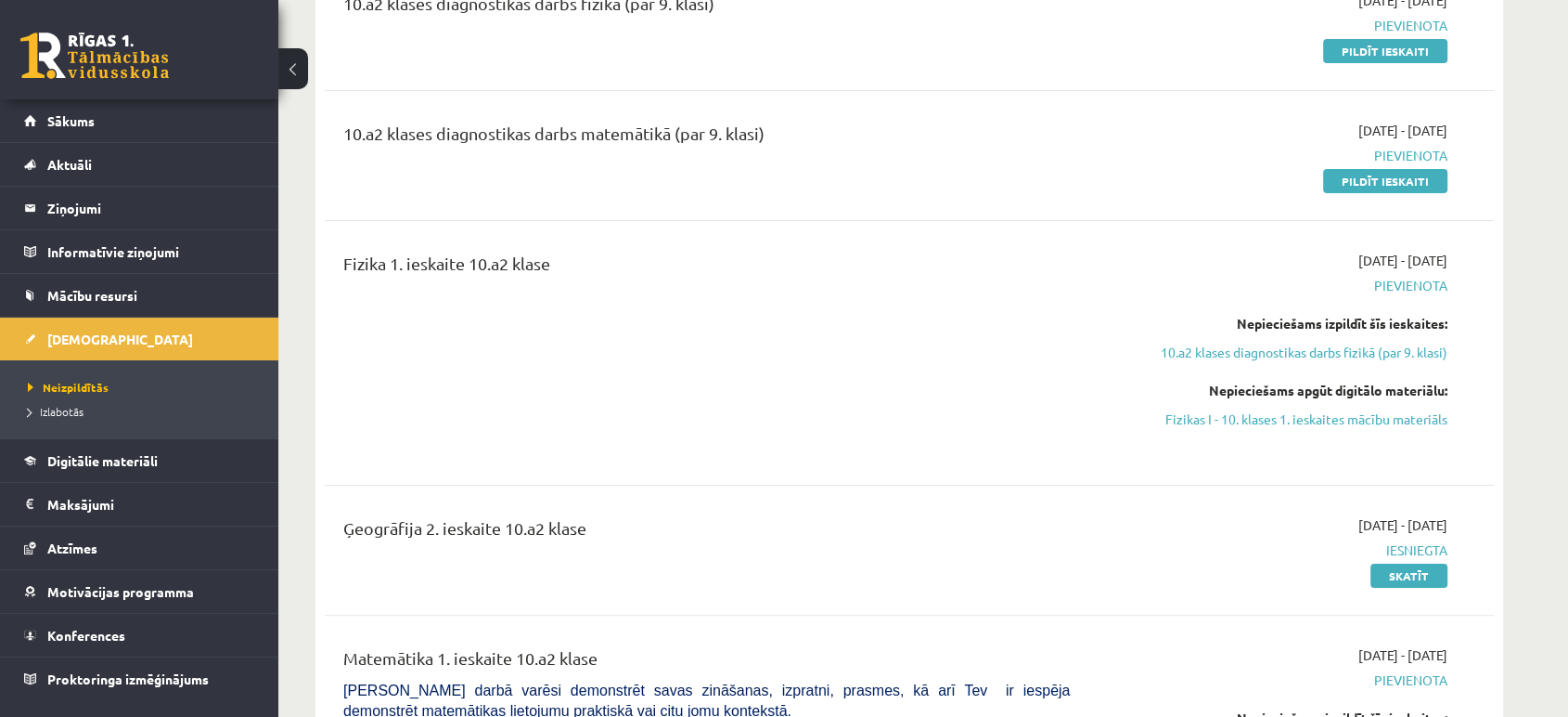
scroll to position [274, 0]
click at [1438, 286] on span "Pievienota" at bounding box center [1272, 285] width 349 height 20
click at [1408, 285] on span "Pievienota" at bounding box center [1272, 285] width 349 height 20
click at [1445, 287] on span "Pievienota" at bounding box center [1272, 285] width 349 height 20
click at [1397, 298] on div "2025-10-01 - 2025-10-15 Pievienota Nepieciešams izpildīt šīs ieskaites: 10.a2 k…" at bounding box center [1272, 353] width 377 height 205
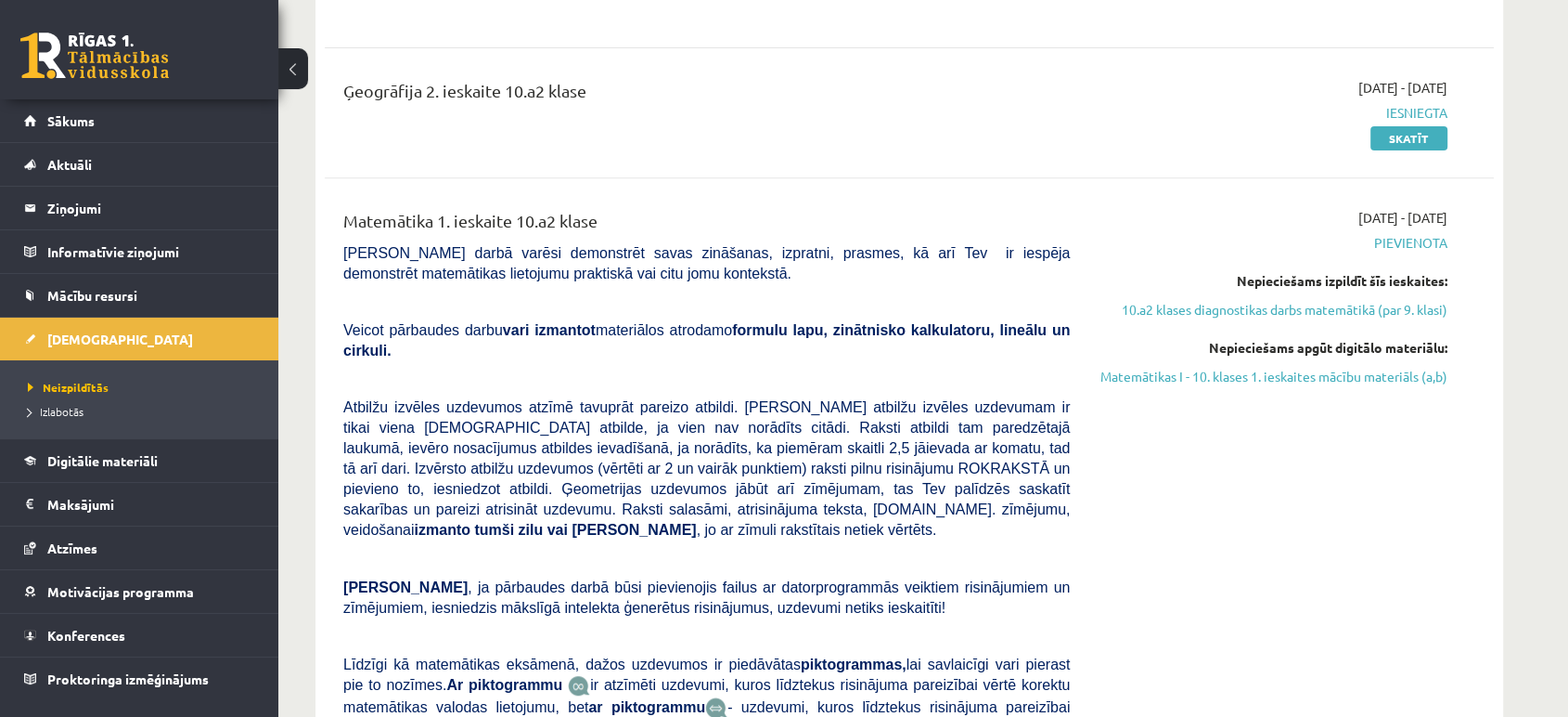
scroll to position [750, 0]
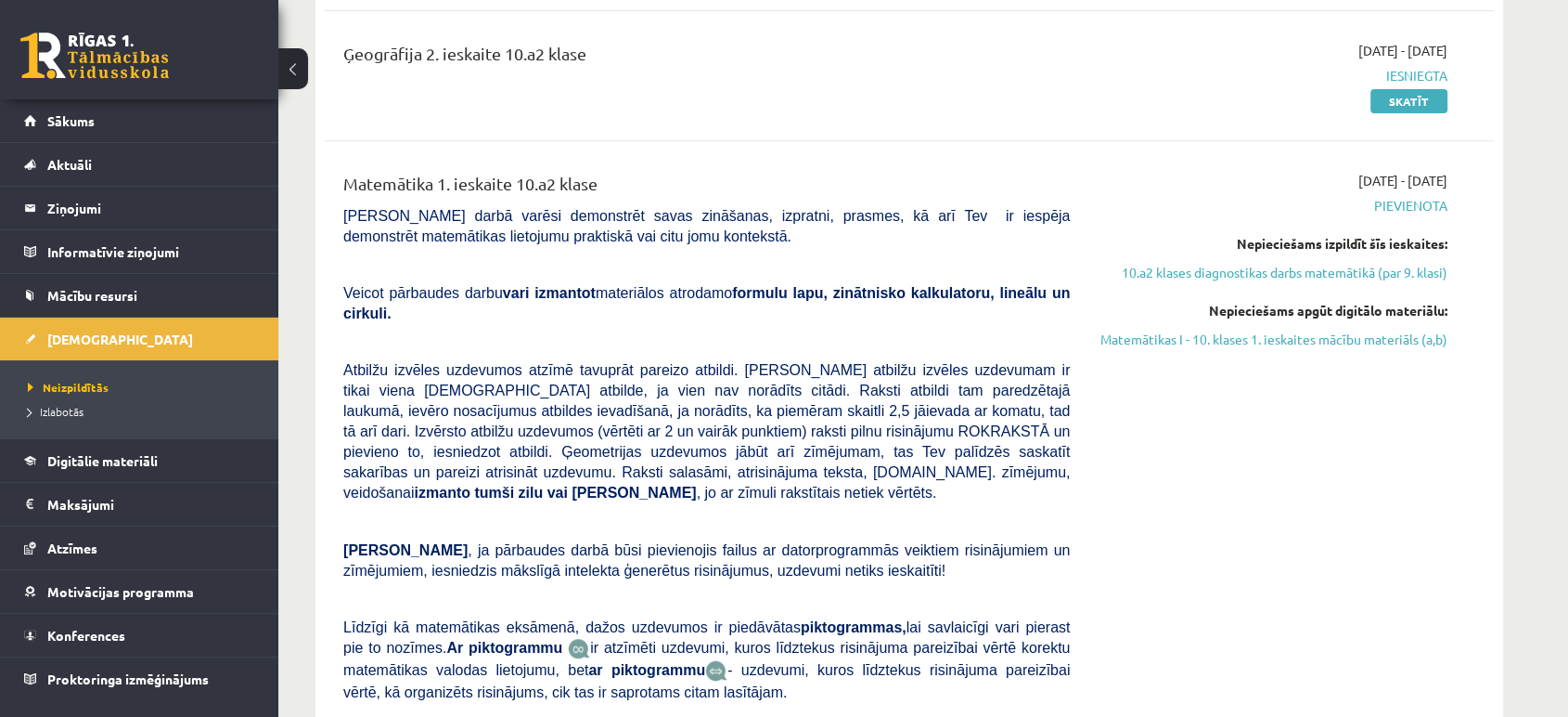
click at [1420, 206] on span "Pievienota" at bounding box center [1272, 206] width 349 height 20
click at [1422, 213] on span "Pievienota" at bounding box center [1272, 206] width 349 height 20
click at [141, 468] on link "Digitālie materiāli" at bounding box center [139, 460] width 231 height 43
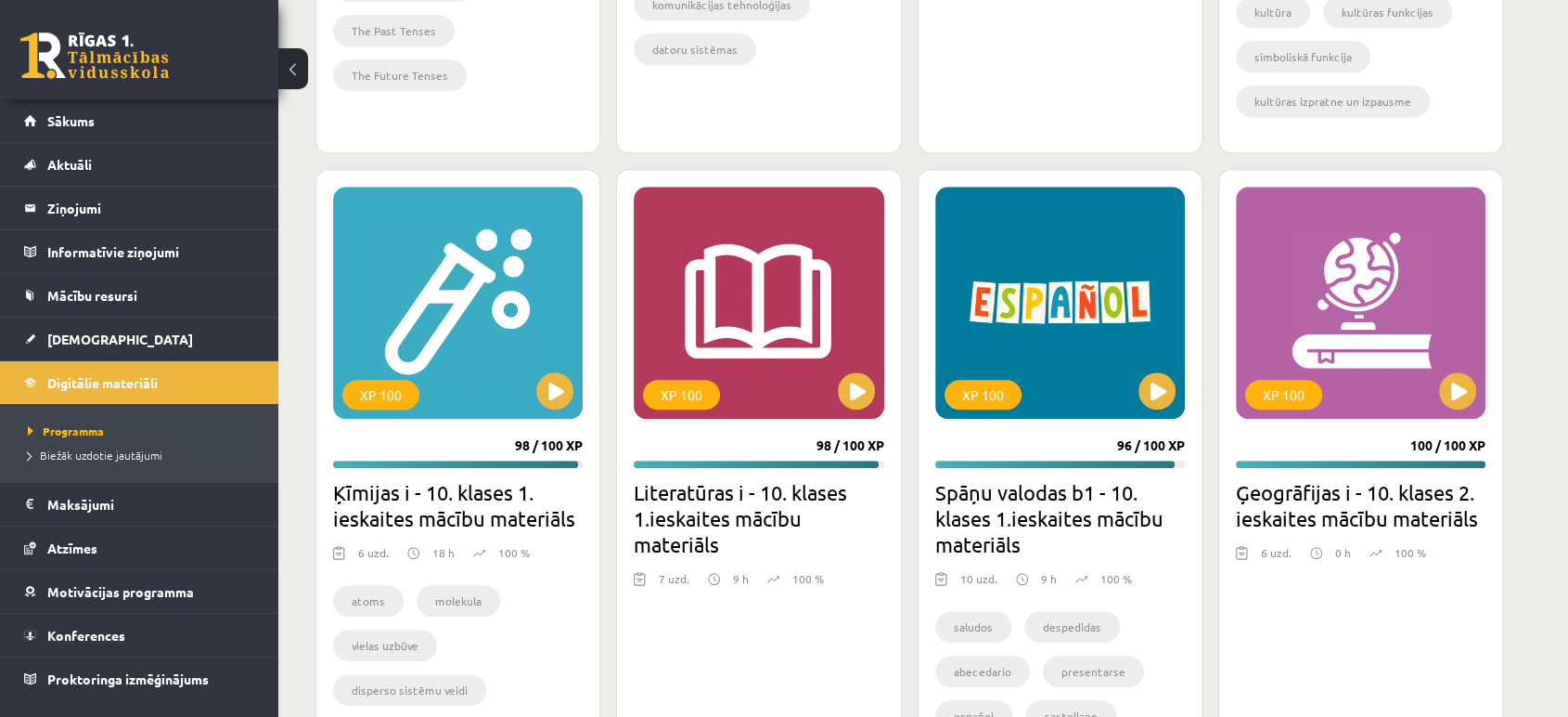
scroll to position [1612, 0]
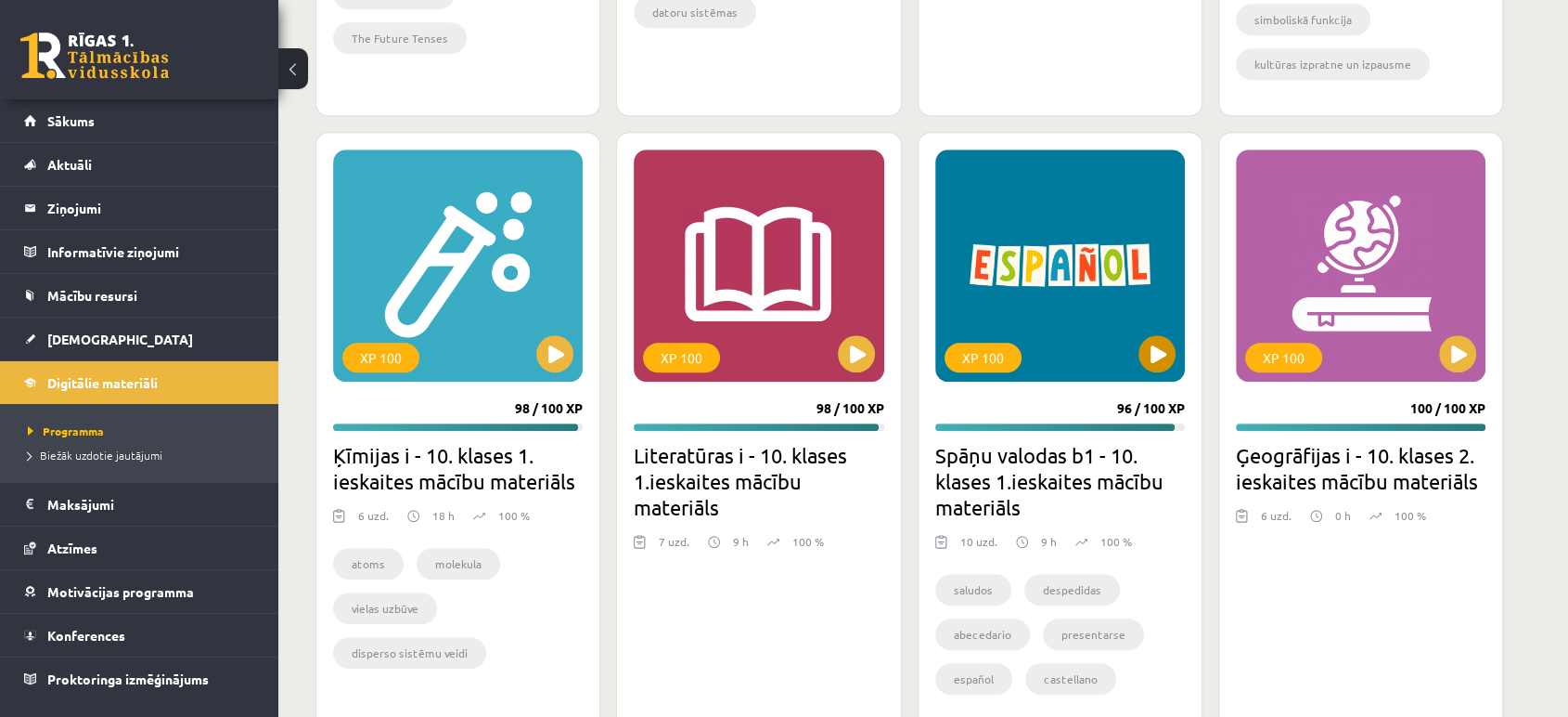
click at [1134, 351] on div "XP 100" at bounding box center [1060, 266] width 250 height 232
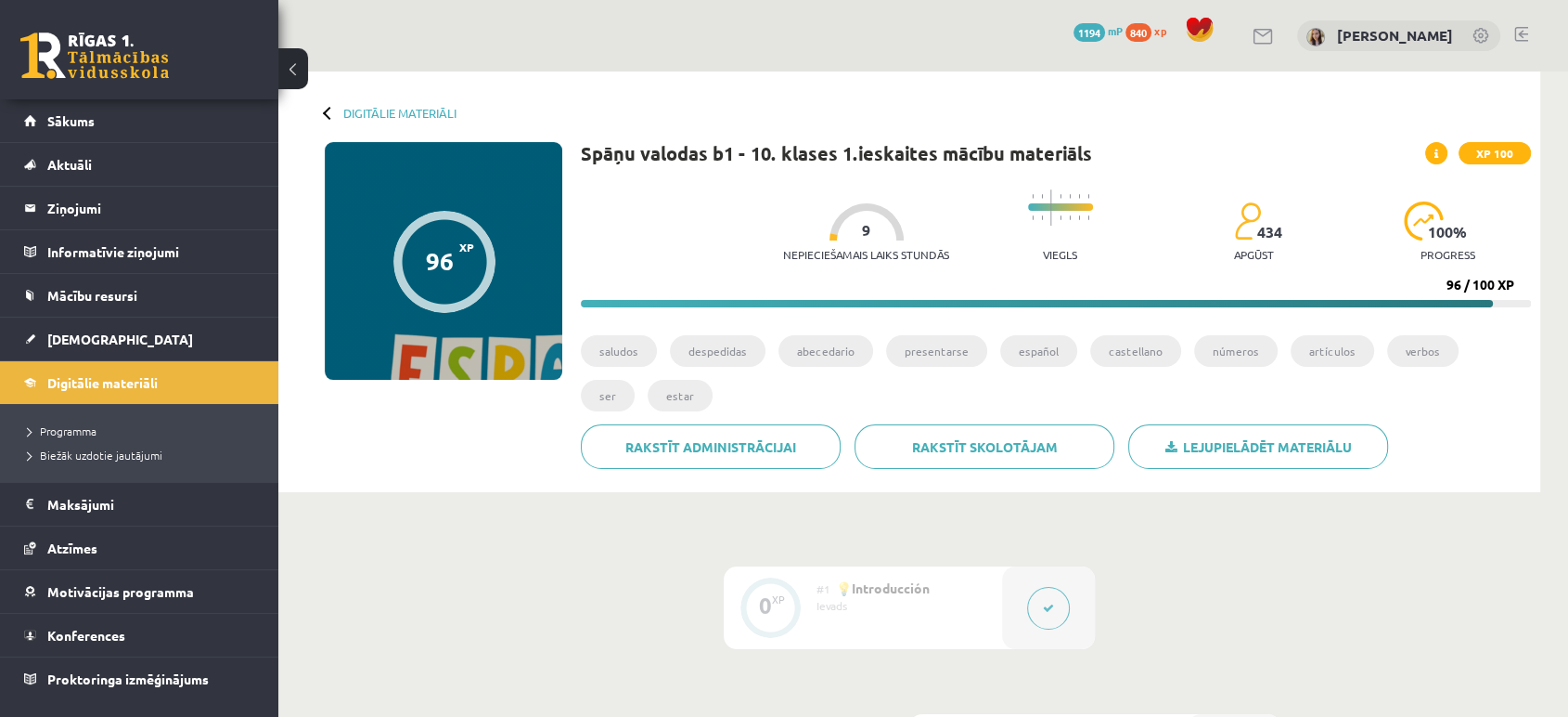
click at [937, 38] on div "0 Dāvanas 1194 mP 840 xp [PERSON_NAME]" at bounding box center [923, 35] width 1290 height 72
click at [140, 381] on span "Digitālie materiāli" at bounding box center [102, 382] width 111 height 17
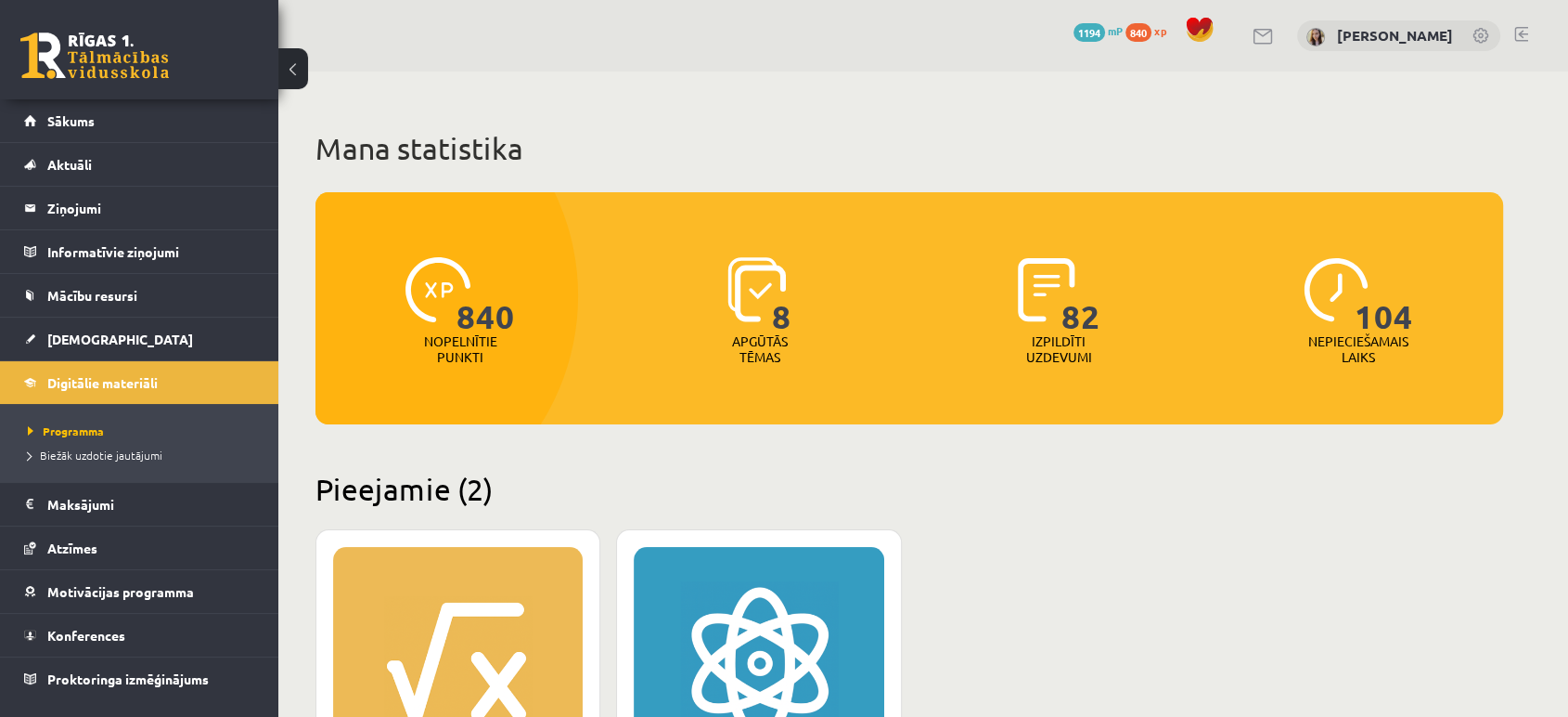
click at [153, 61] on link at bounding box center [95, 56] width 149 height 46
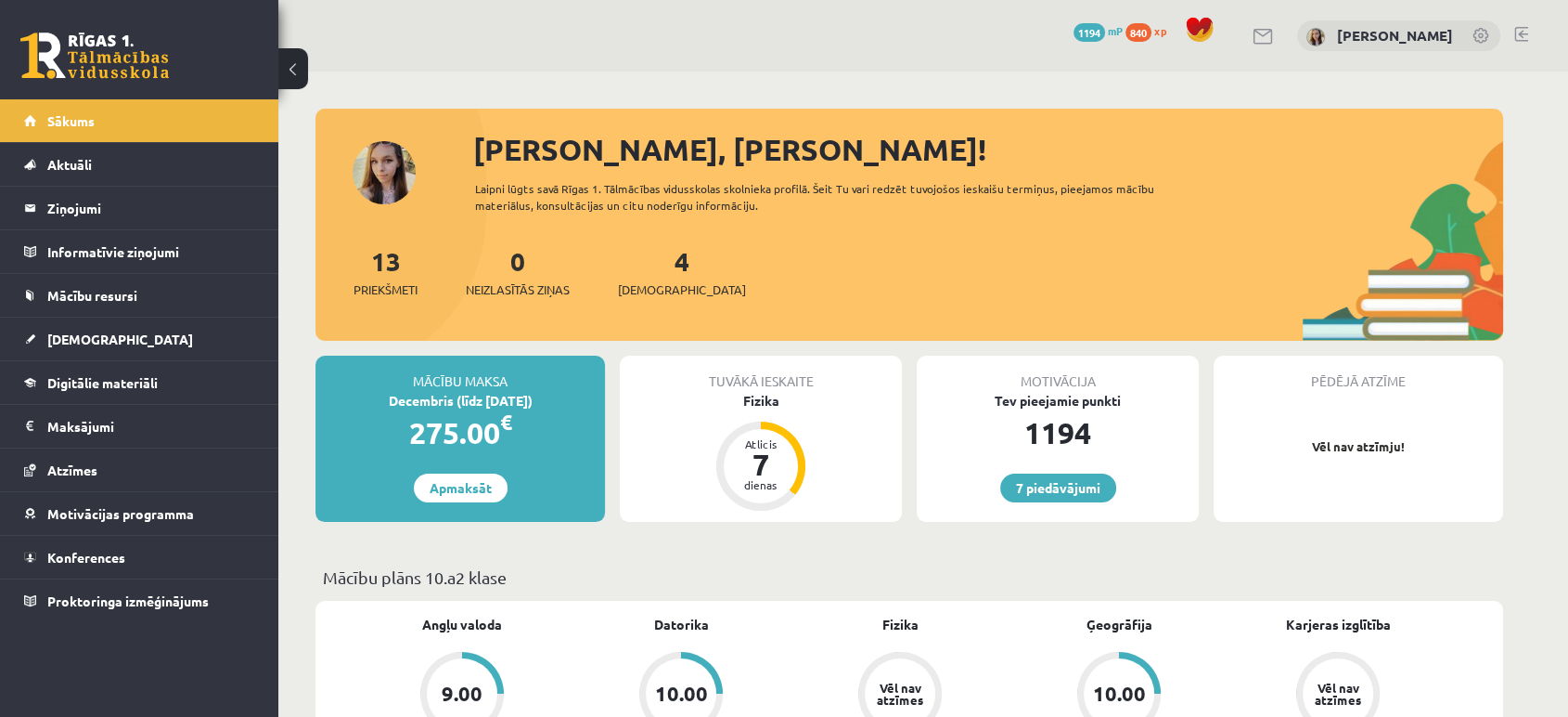
click at [86, 54] on link at bounding box center [95, 56] width 149 height 46
click at [88, 382] on span "Digitālie materiāli" at bounding box center [102, 382] width 111 height 17
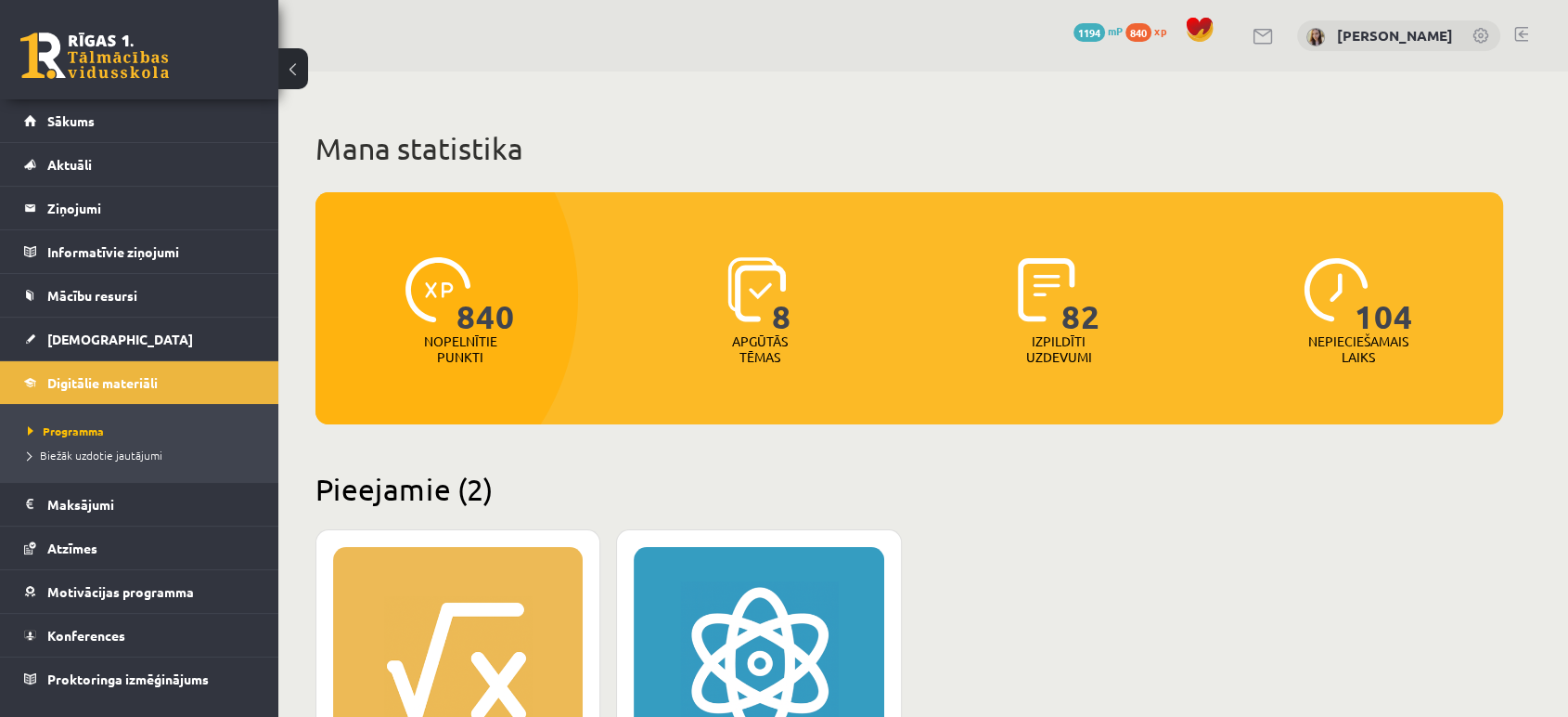
scroll to position [550, 0]
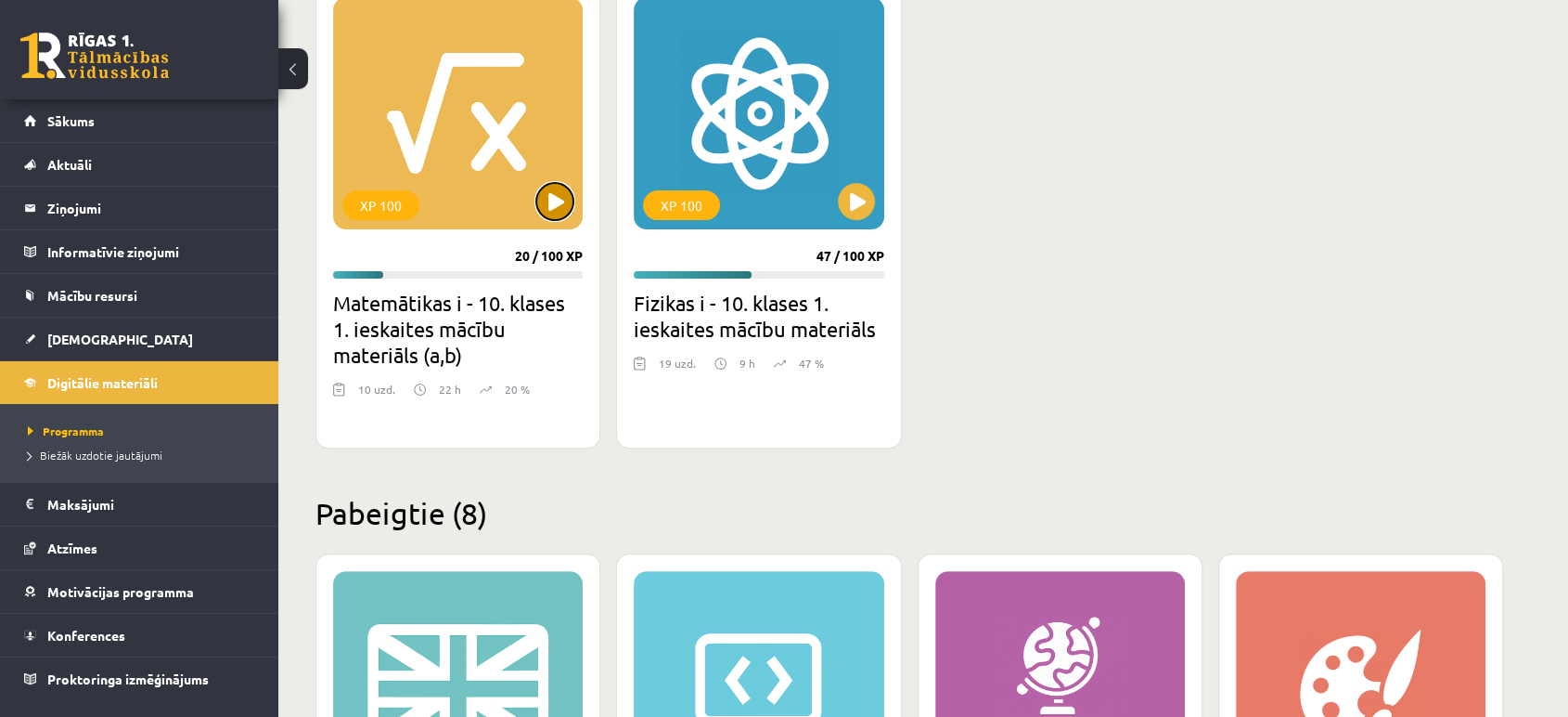
click at [548, 213] on button at bounding box center [555, 202] width 37 height 37
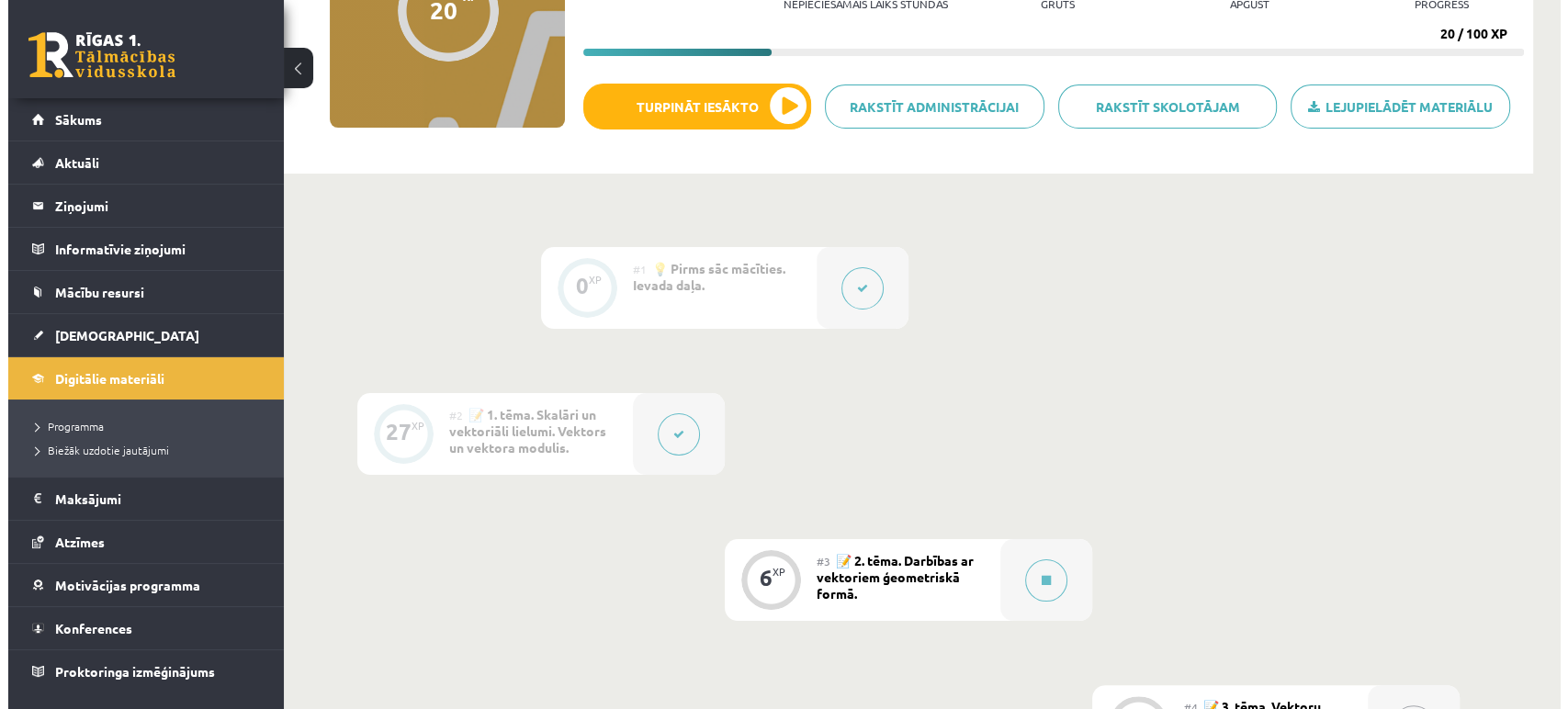
scroll to position [249, 0]
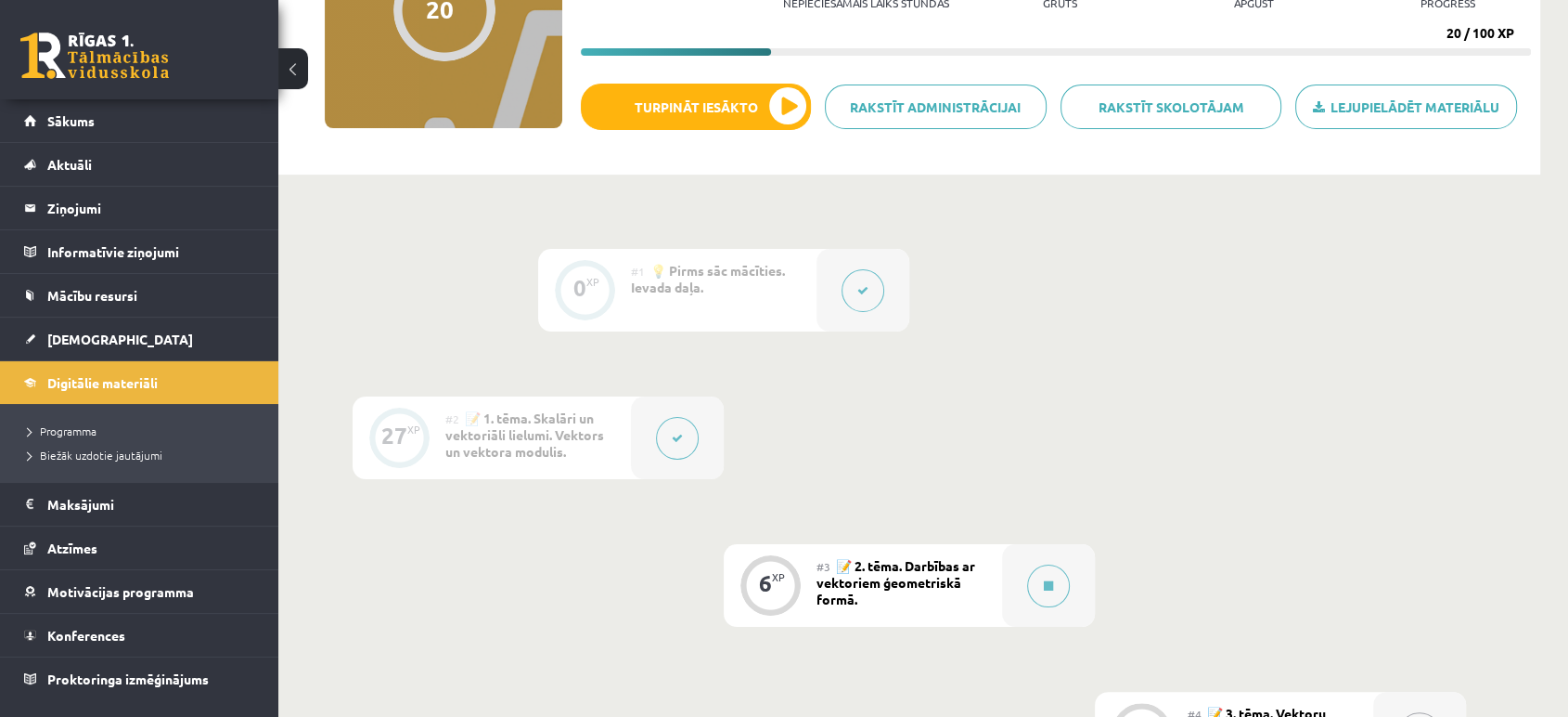
click at [673, 438] on icon at bounding box center [678, 438] width 11 height 11
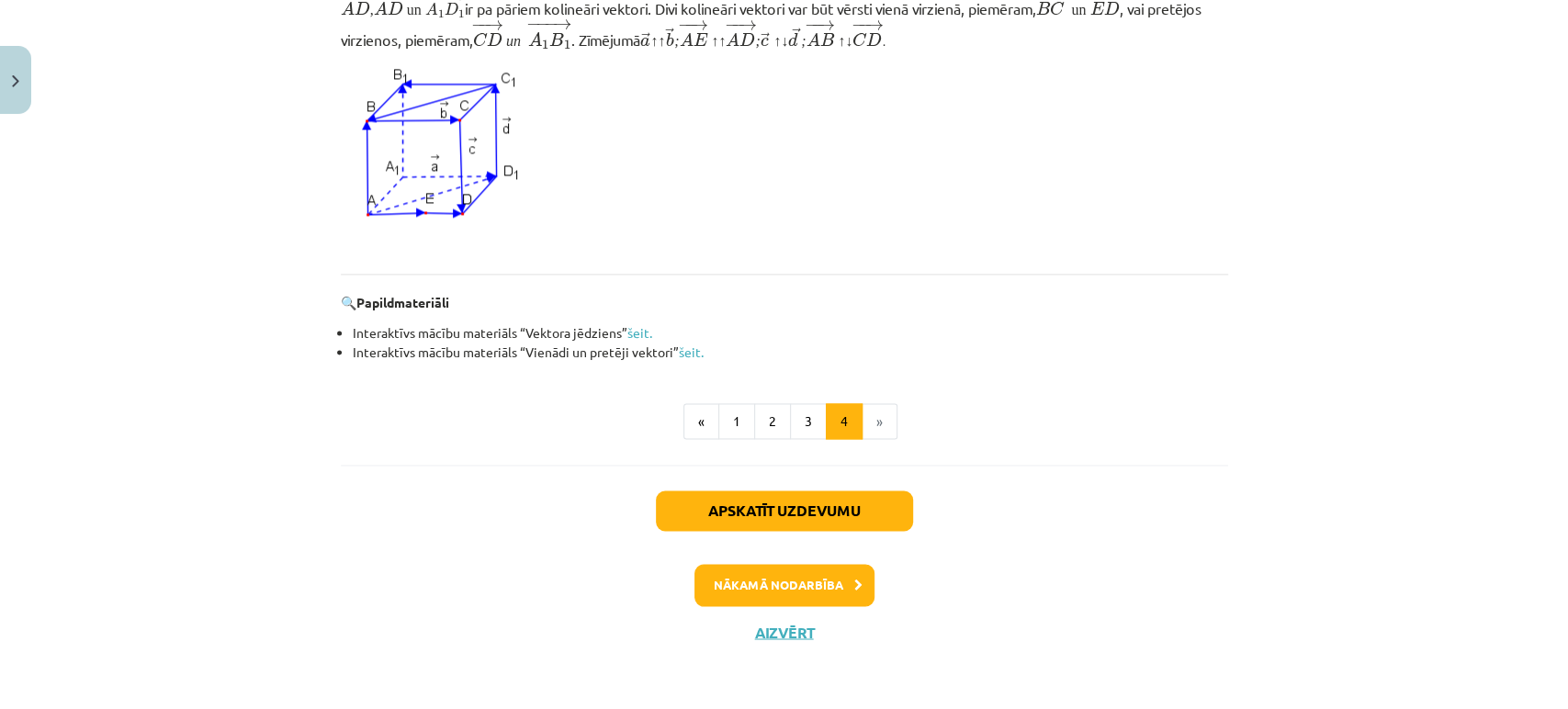
scroll to position [1746, 0]
click at [798, 508] on button "Apskatīt uzdevumu" at bounding box center [785, 510] width 258 height 40
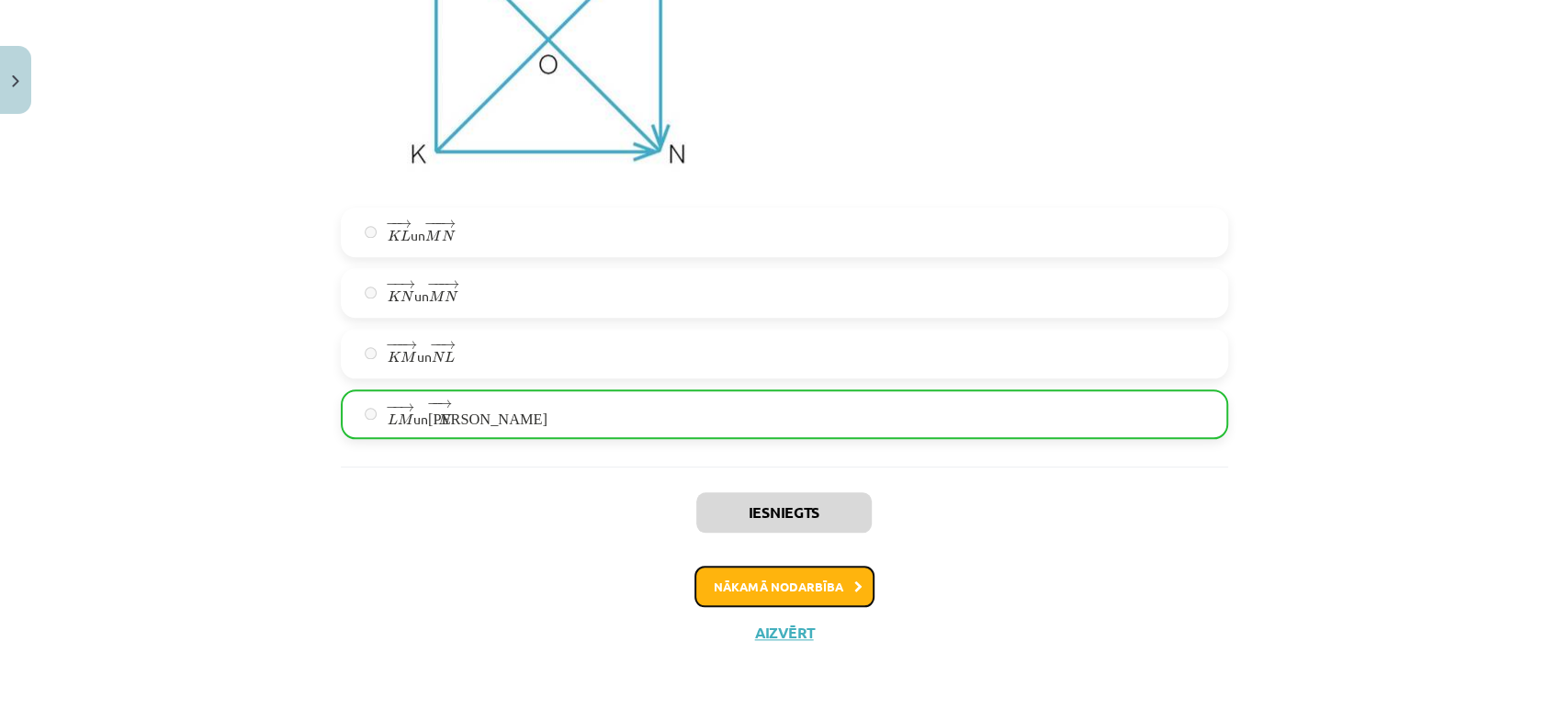
click at [769, 577] on button "Nākamā nodarbība" at bounding box center [785, 587] width 180 height 42
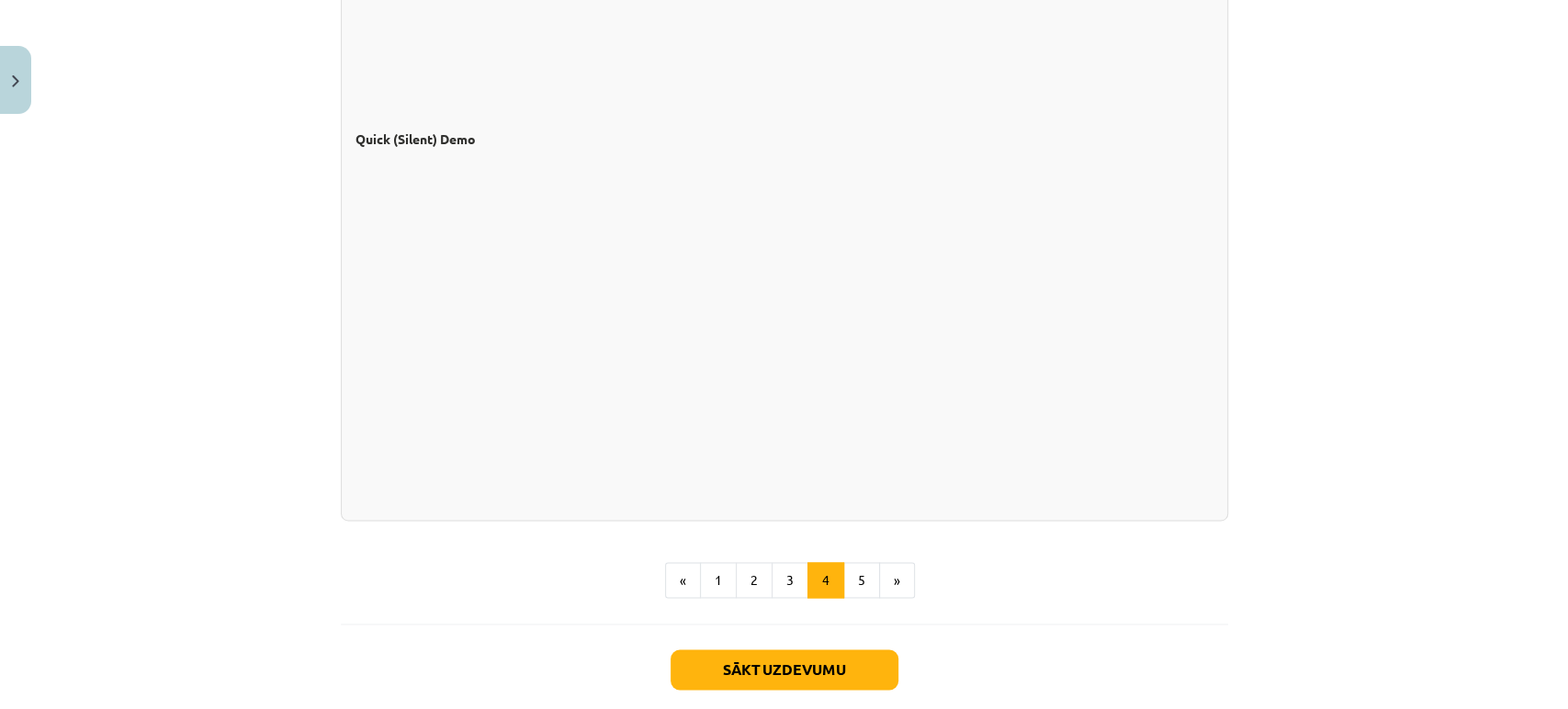
scroll to position [1651, 0]
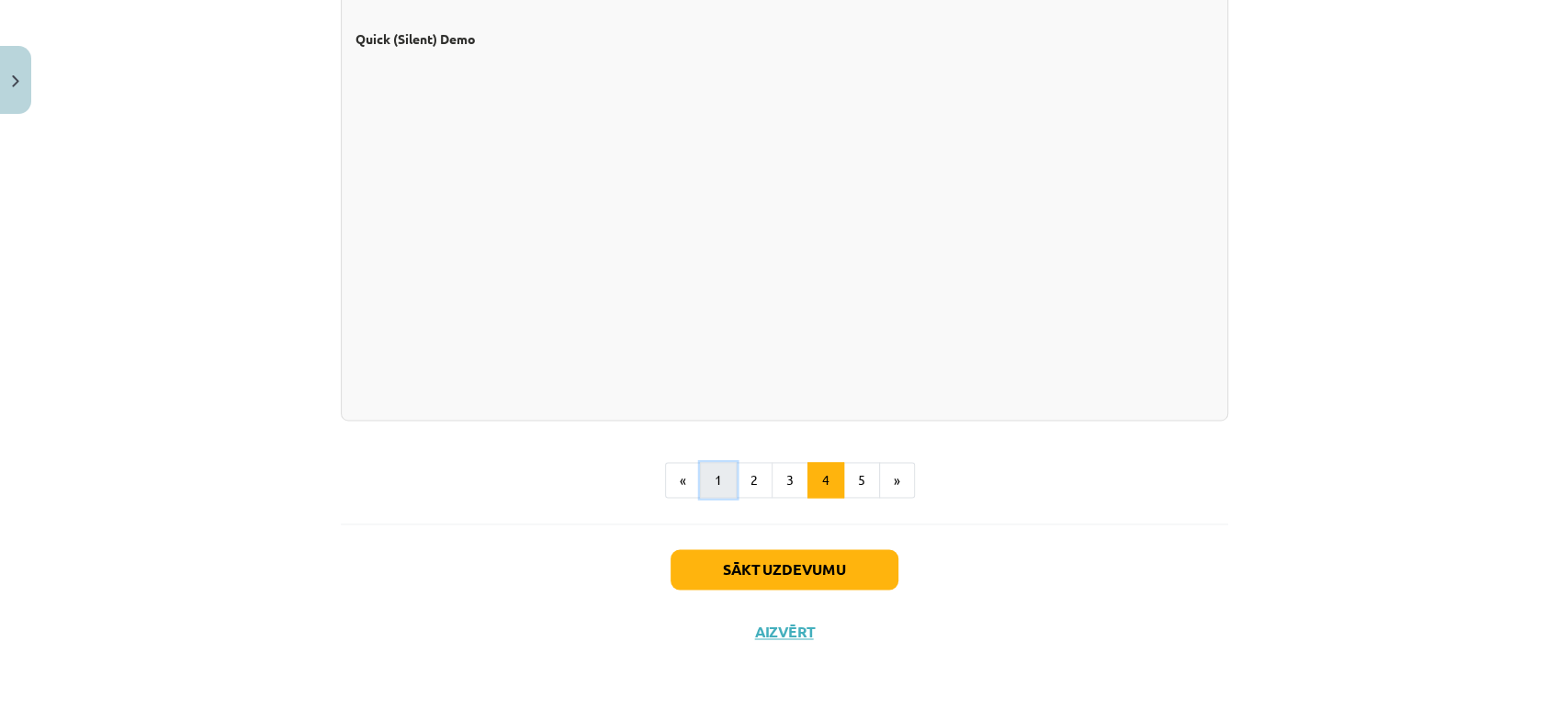
click at [709, 491] on button "1" at bounding box center [719, 480] width 37 height 37
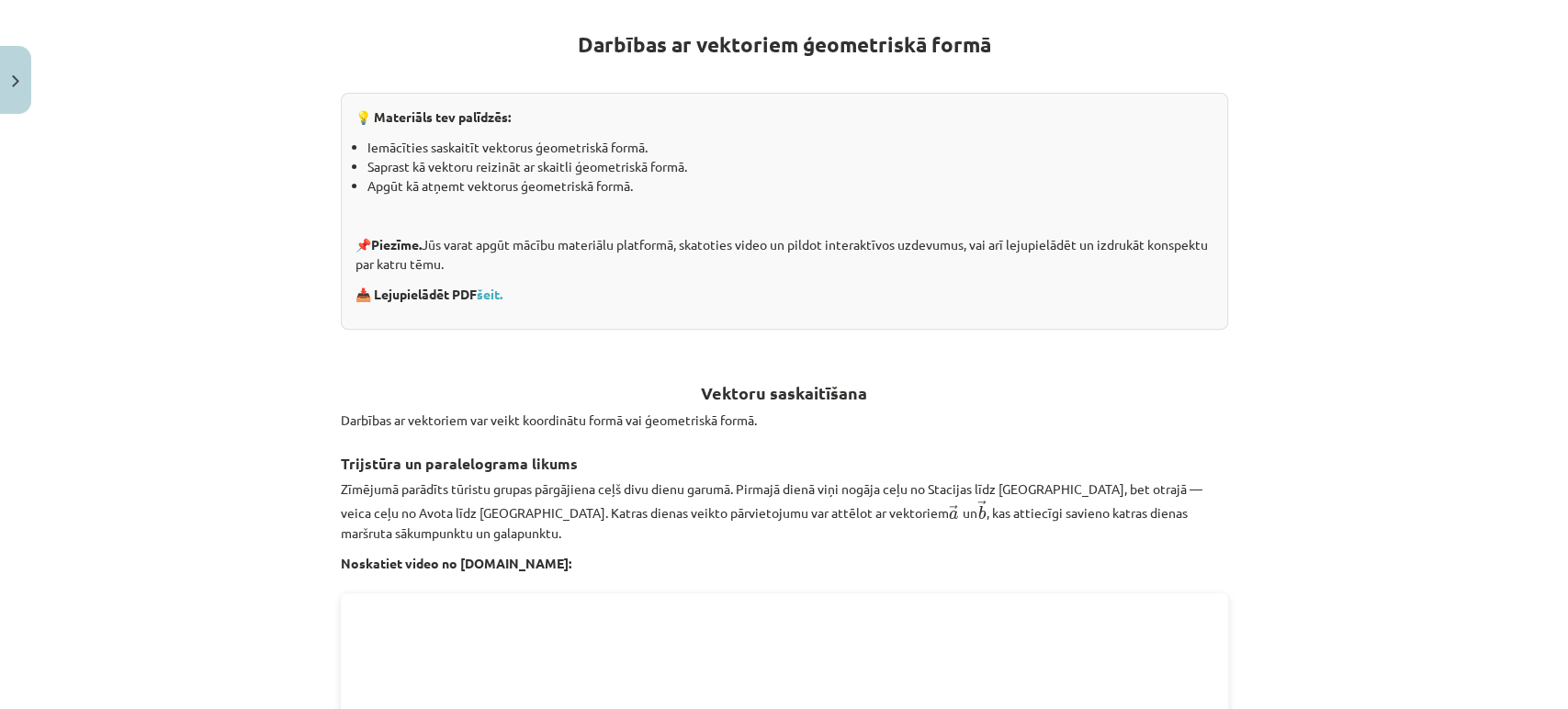
scroll to position [328, 0]
click at [709, 491] on p "Zīmējumā parādīts tūristu grupas pārgājiena ceļš divu dienu garumā. Pirmajā die…" at bounding box center [784, 511] width 887 height 63
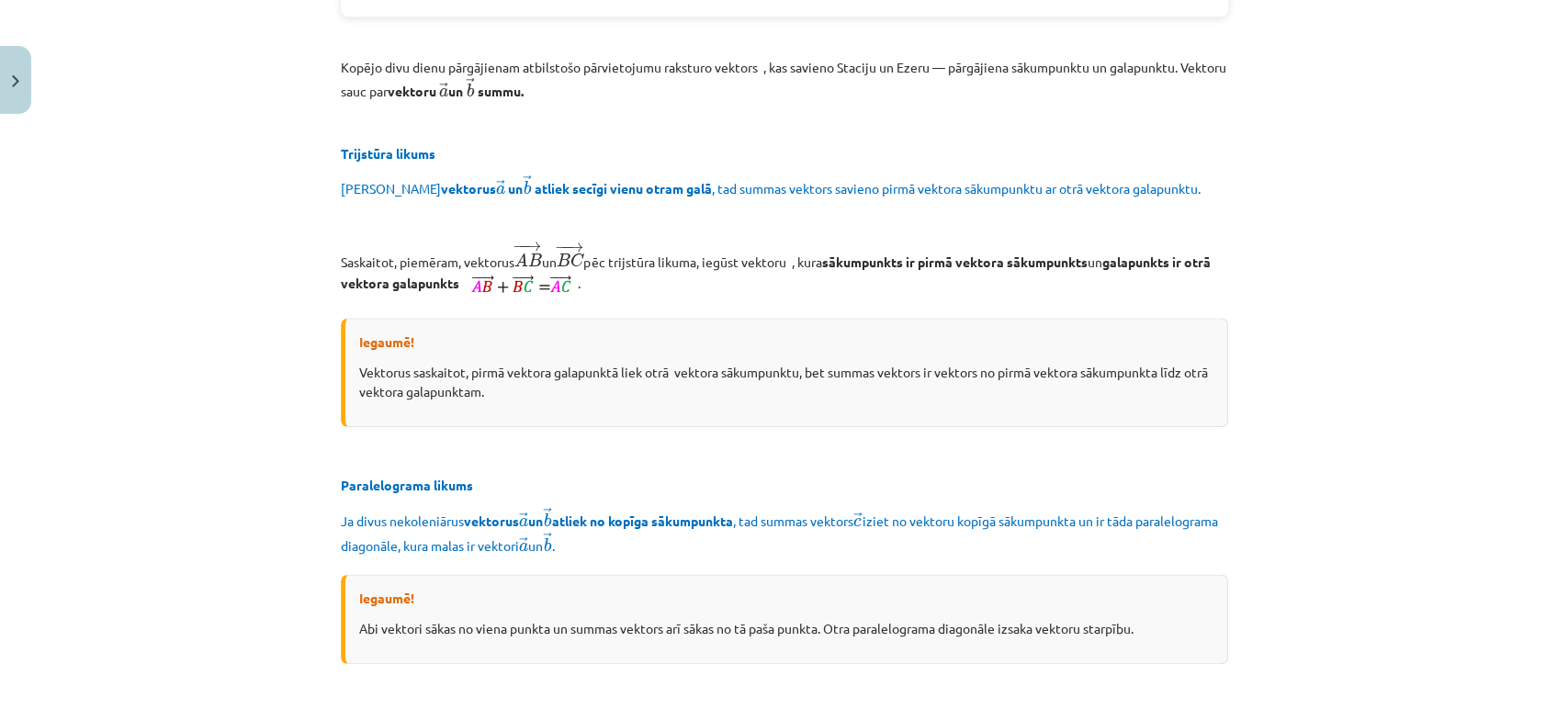
scroll to position [1380, 0]
